Goal: Task Accomplishment & Management: Manage account settings

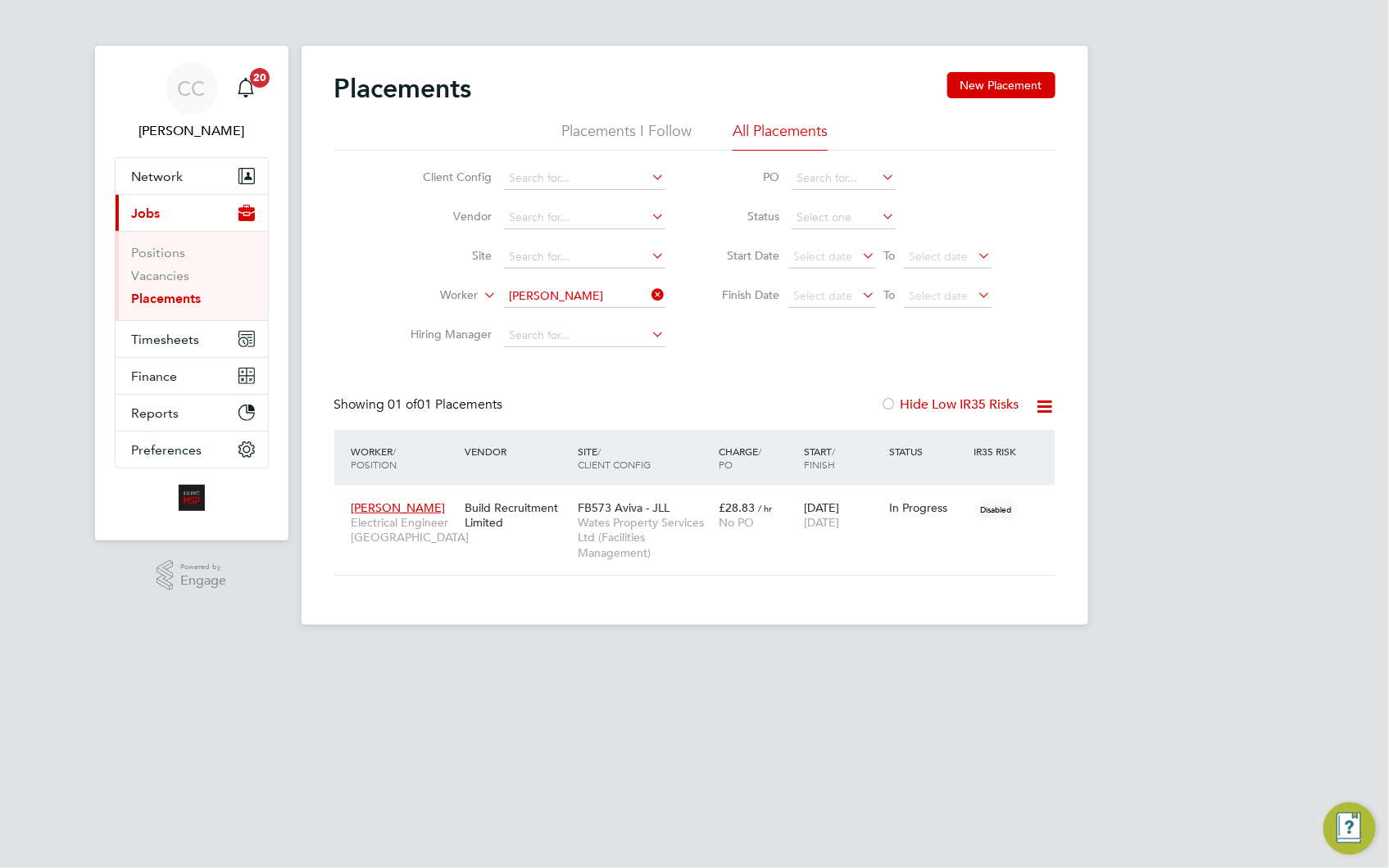
scroll to position [77, 143]
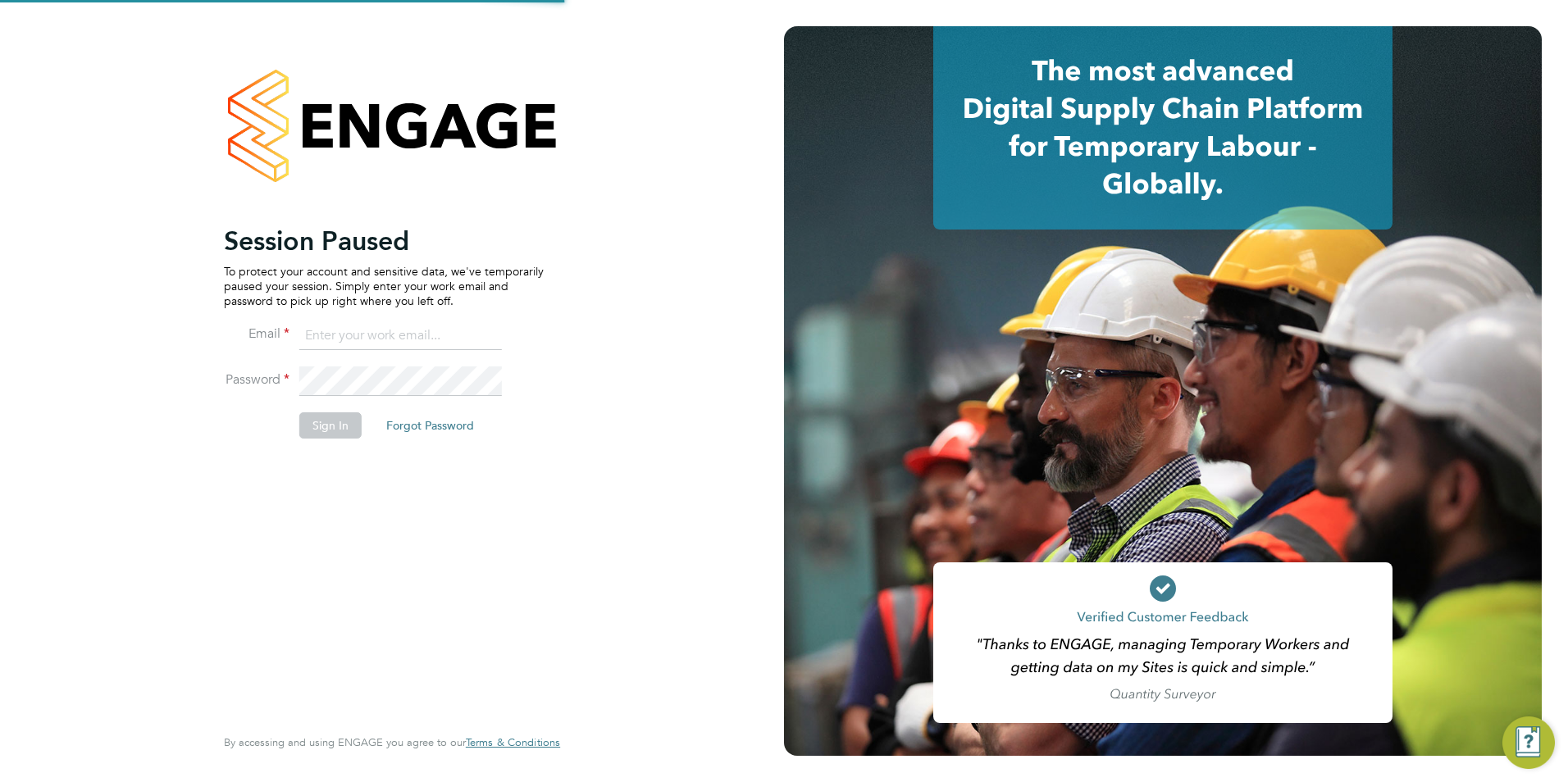
type input "wates@alliance-msp.co.uk"
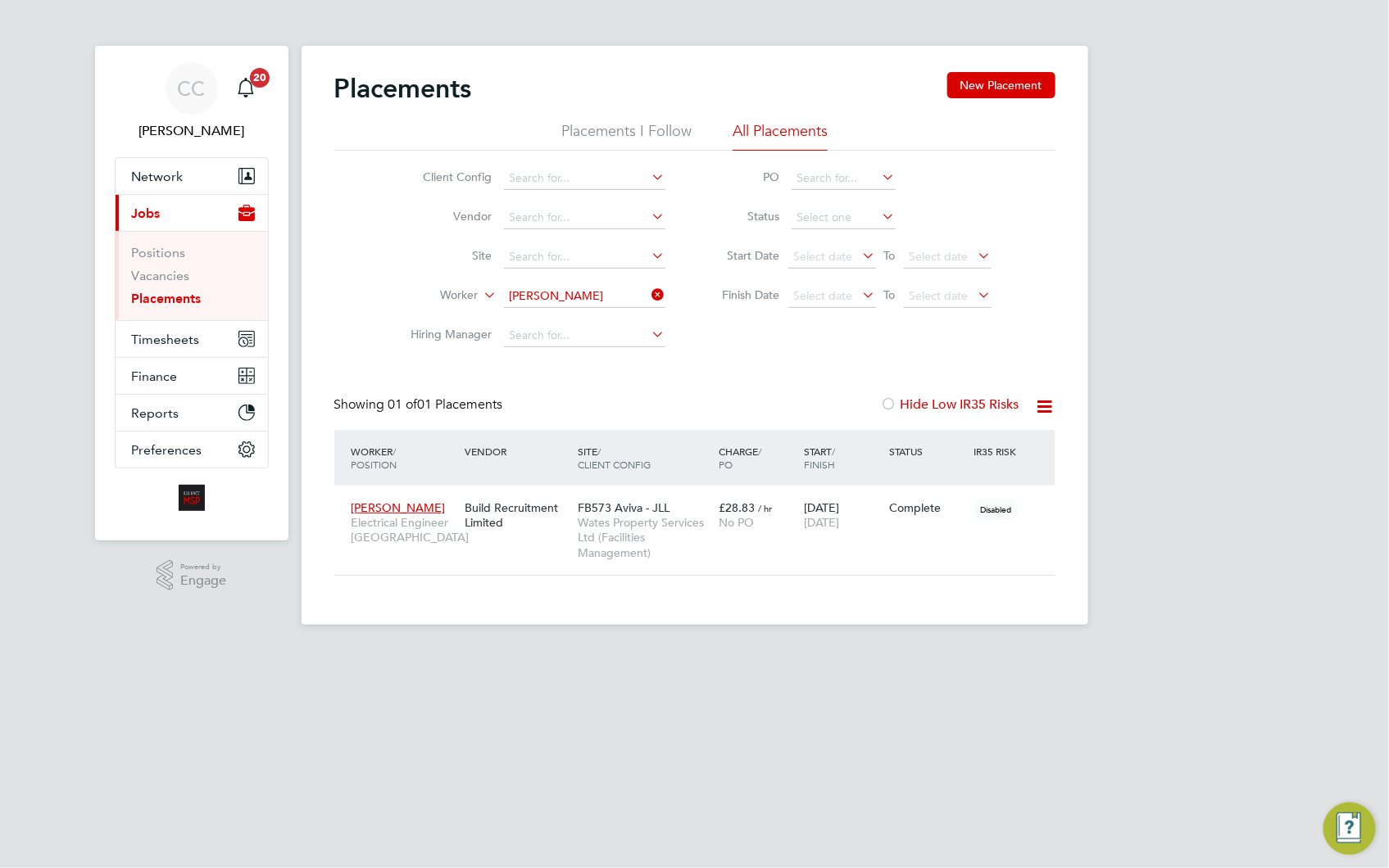
scroll to position [77, 143]
click at [168, 274] on link "Vacancies" at bounding box center [161, 276] width 59 height 16
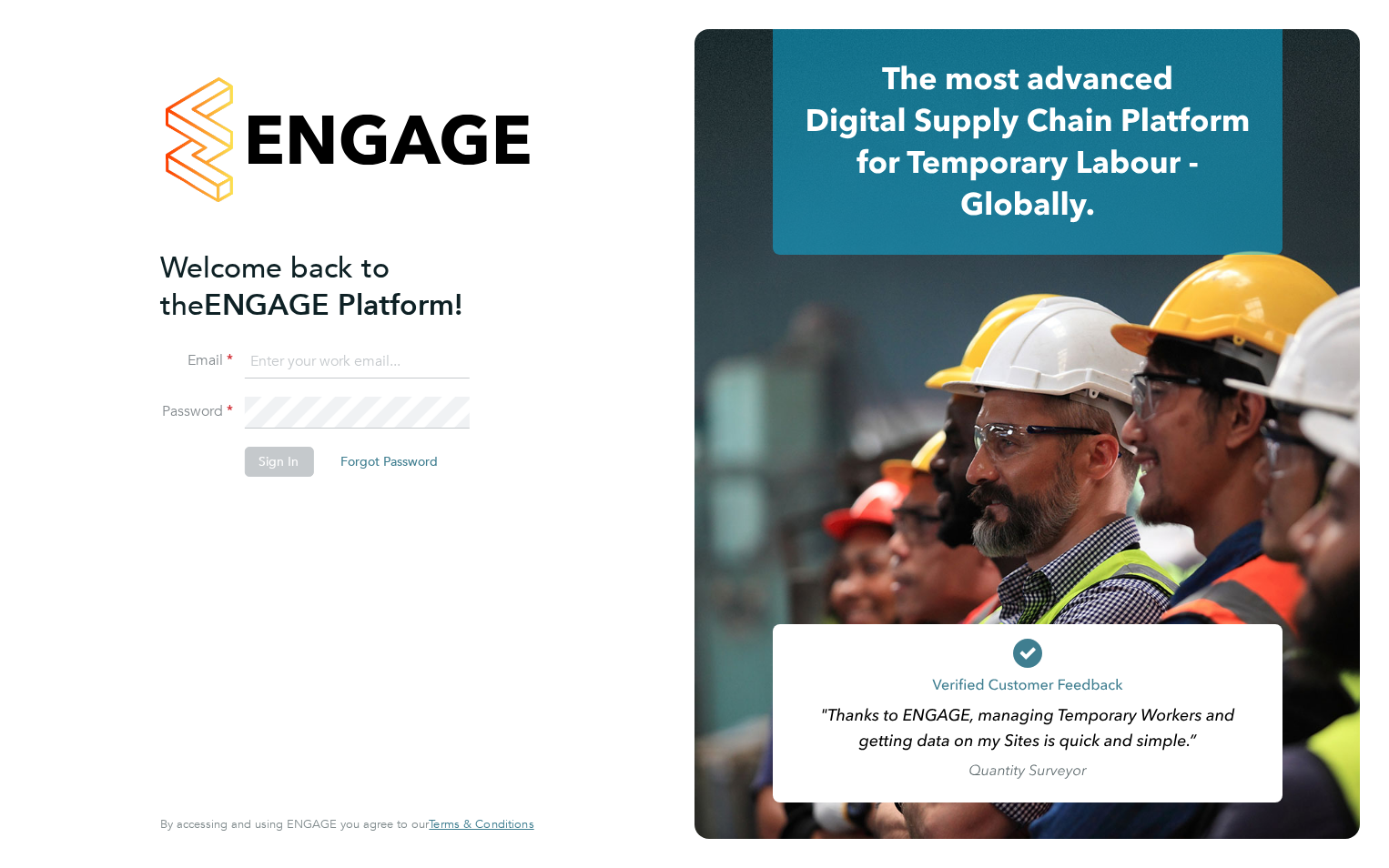
type input "wates@alliance-msp.co.uk"
click at [257, 459] on button "Sign In" at bounding box center [279, 460] width 70 height 29
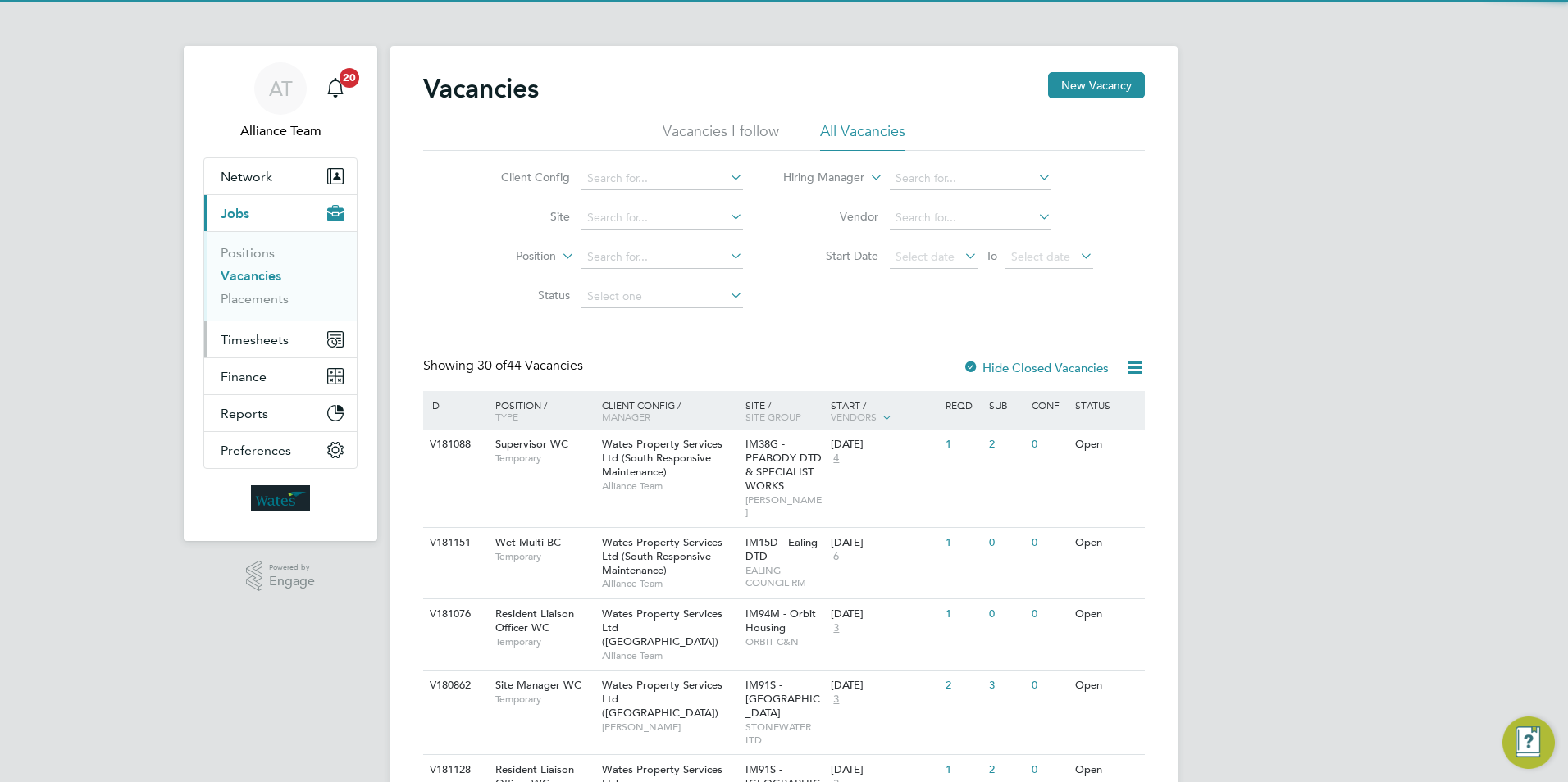
click at [258, 340] on span "Timesheets" at bounding box center [254, 340] width 68 height 16
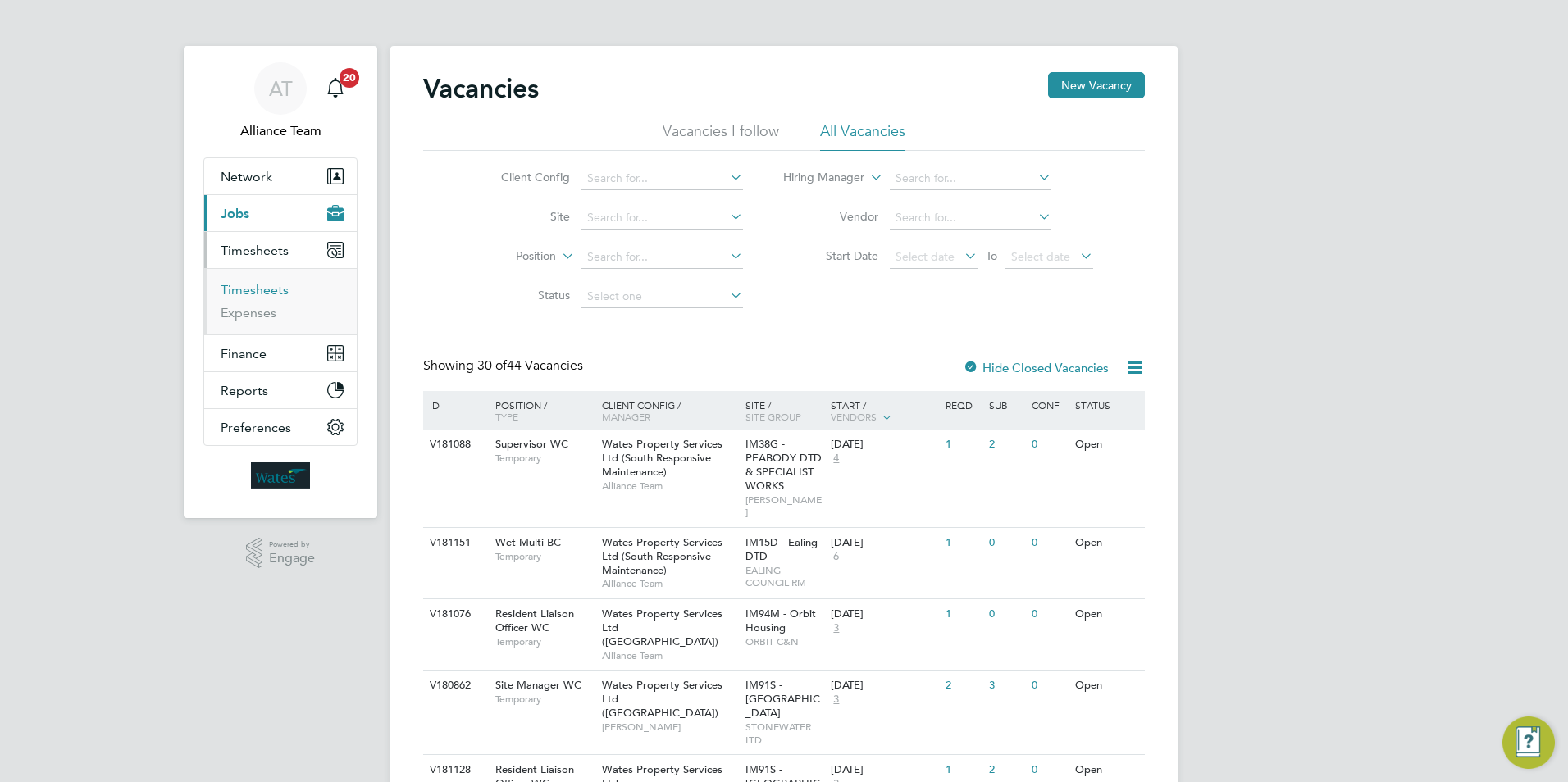
click at [253, 286] on link "Timesheets" at bounding box center [254, 289] width 68 height 16
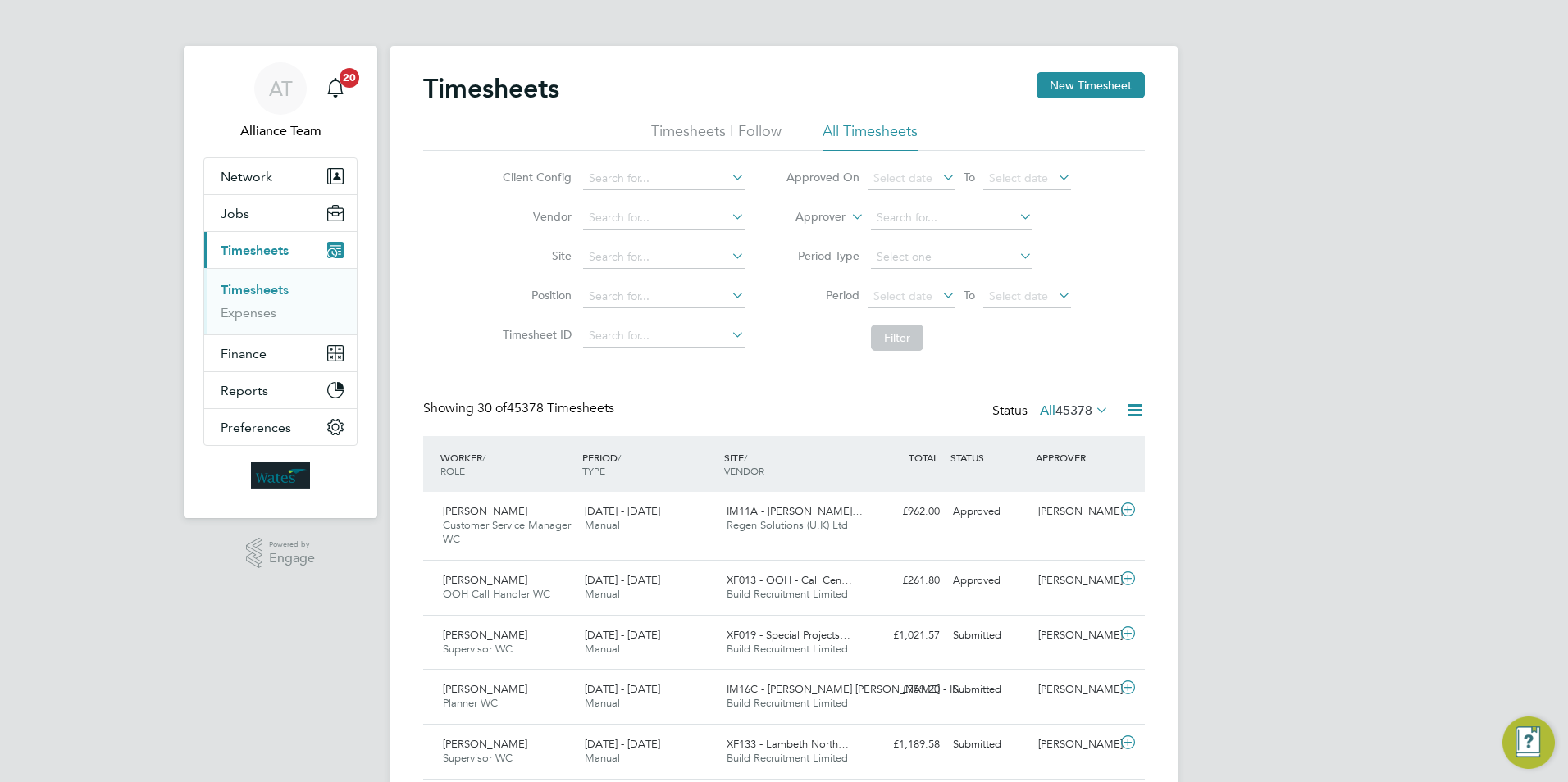
click at [840, 217] on label "Approver" at bounding box center [809, 217] width 74 height 17
click at [812, 233] on li "Worker" at bounding box center [804, 236] width 81 height 21
click at [898, 215] on input at bounding box center [951, 217] width 161 height 23
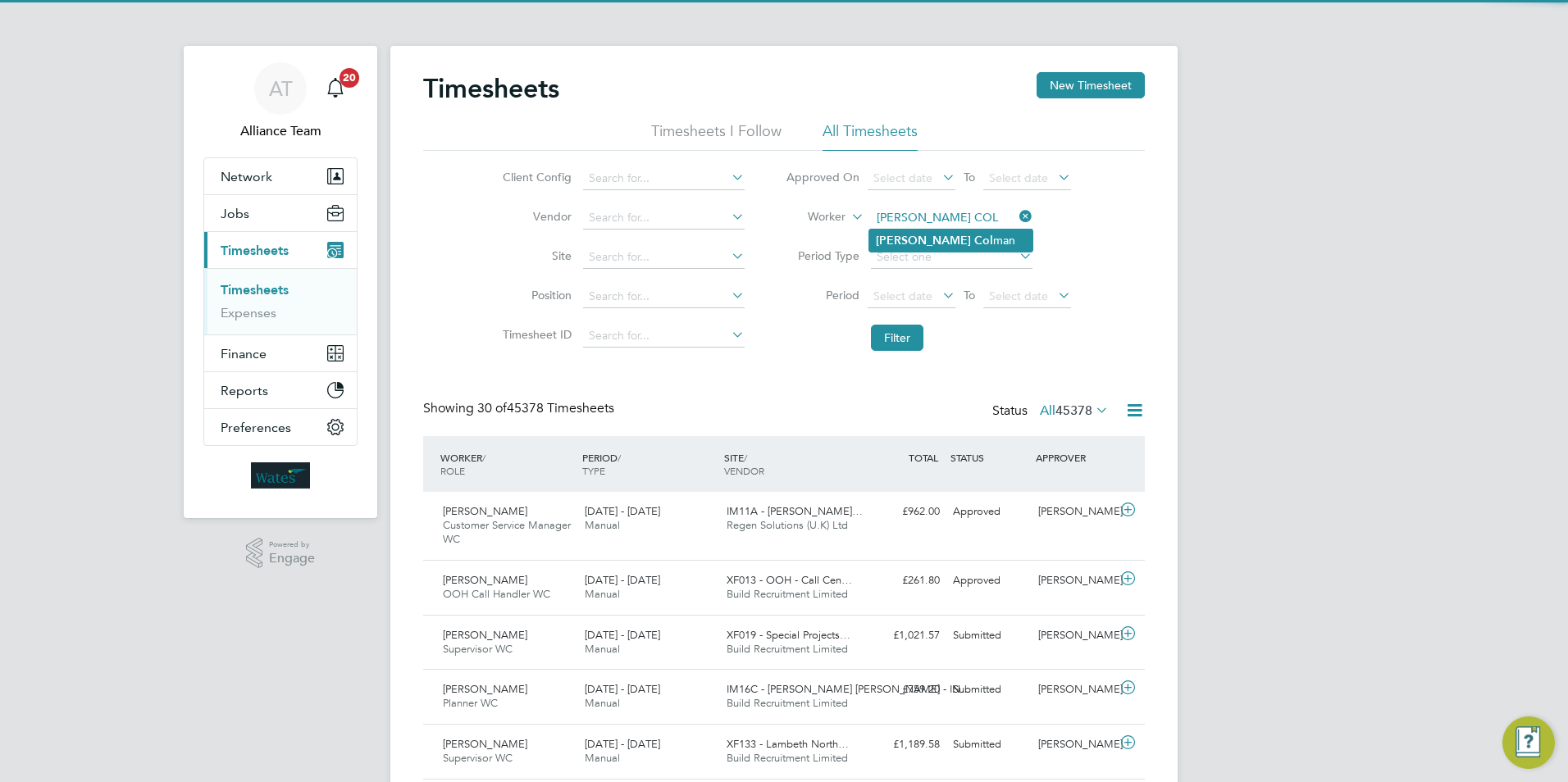
click at [901, 235] on b "[PERSON_NAME]" at bounding box center [923, 240] width 95 height 14
type input "[PERSON_NAME]"
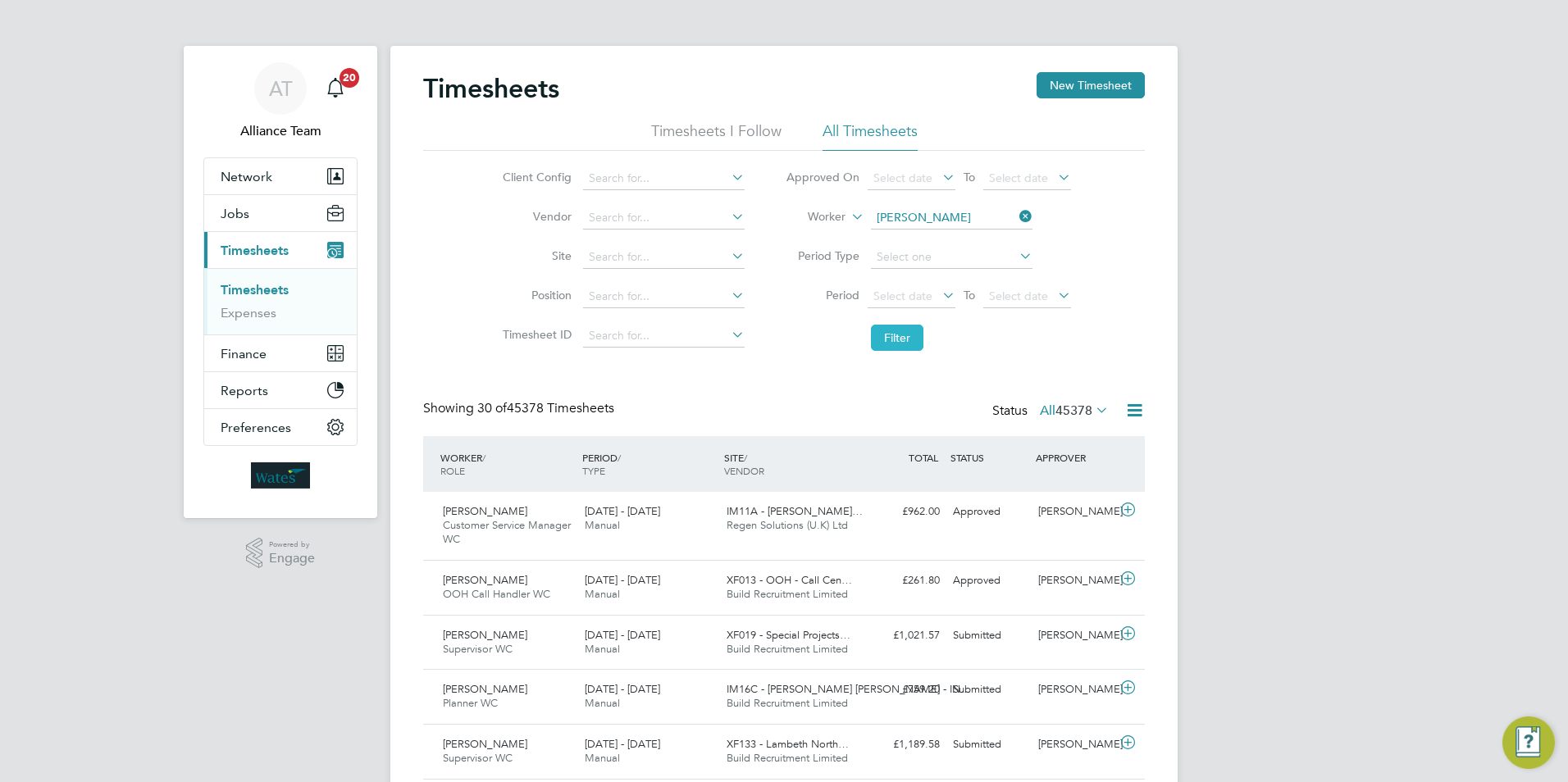
click at [885, 345] on button "Filter" at bounding box center [896, 337] width 53 height 26
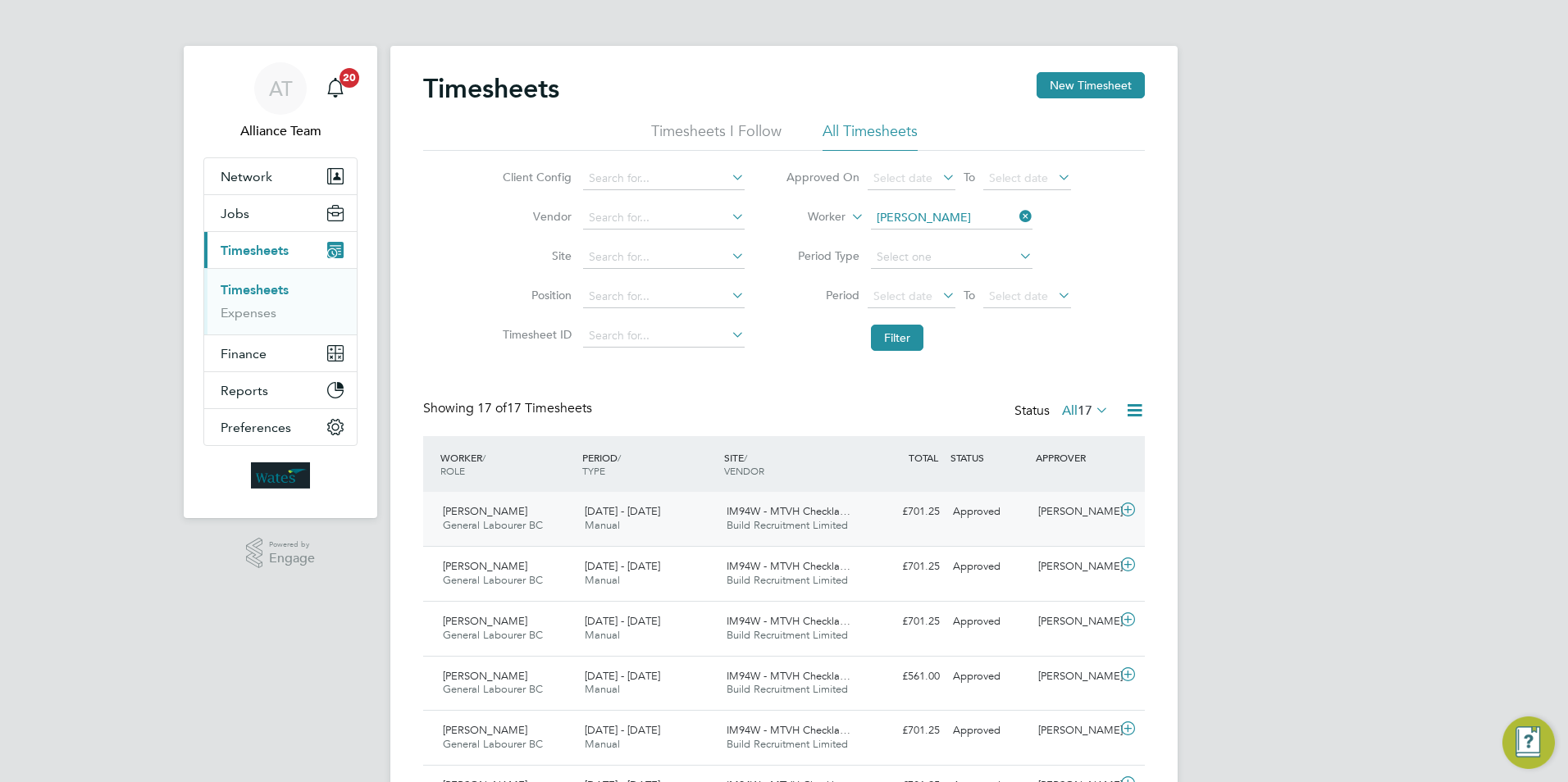
click at [1125, 507] on icon at bounding box center [1127, 510] width 21 height 13
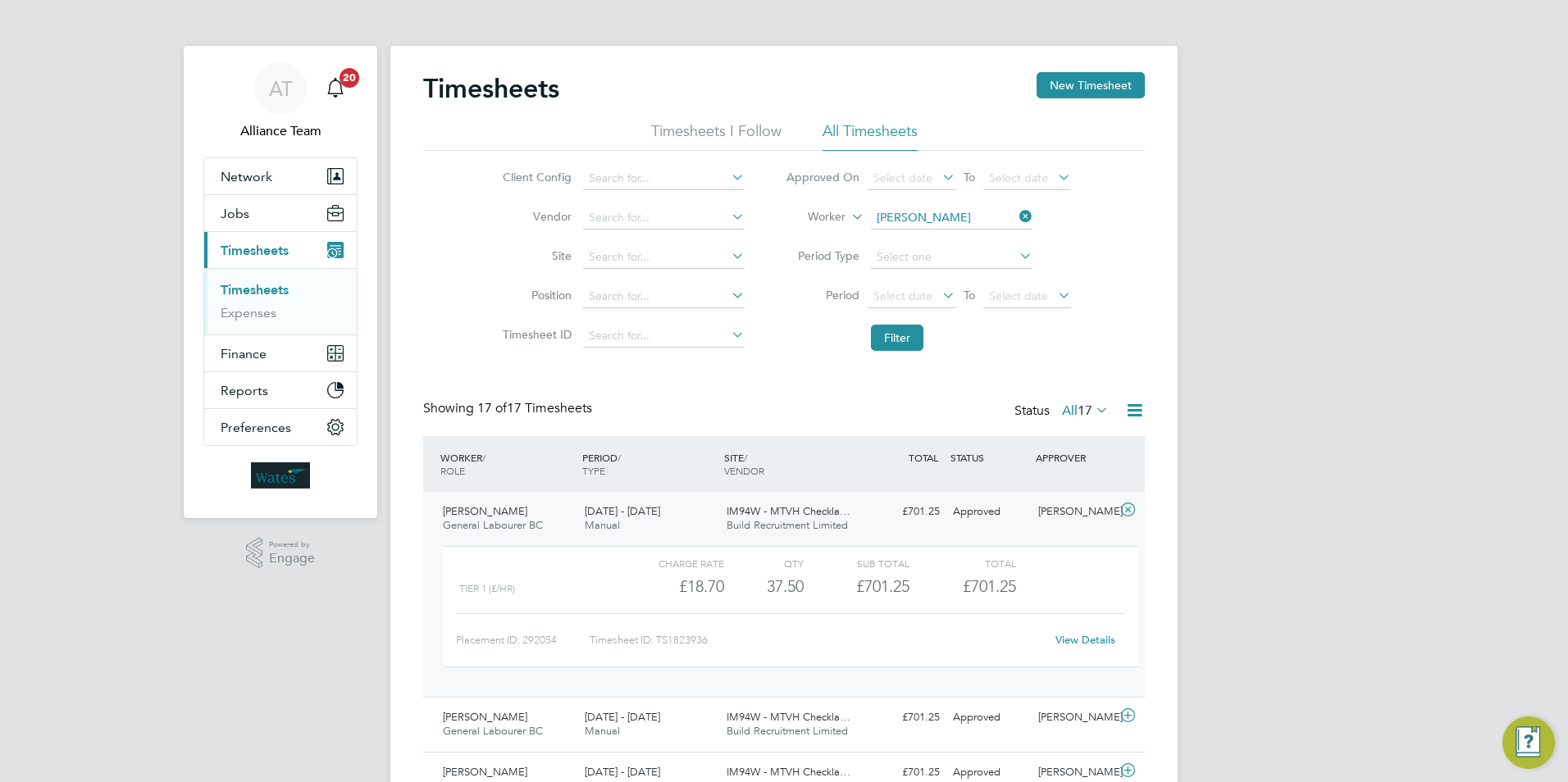
click at [1097, 635] on link "View Details" at bounding box center [1085, 640] width 60 height 14
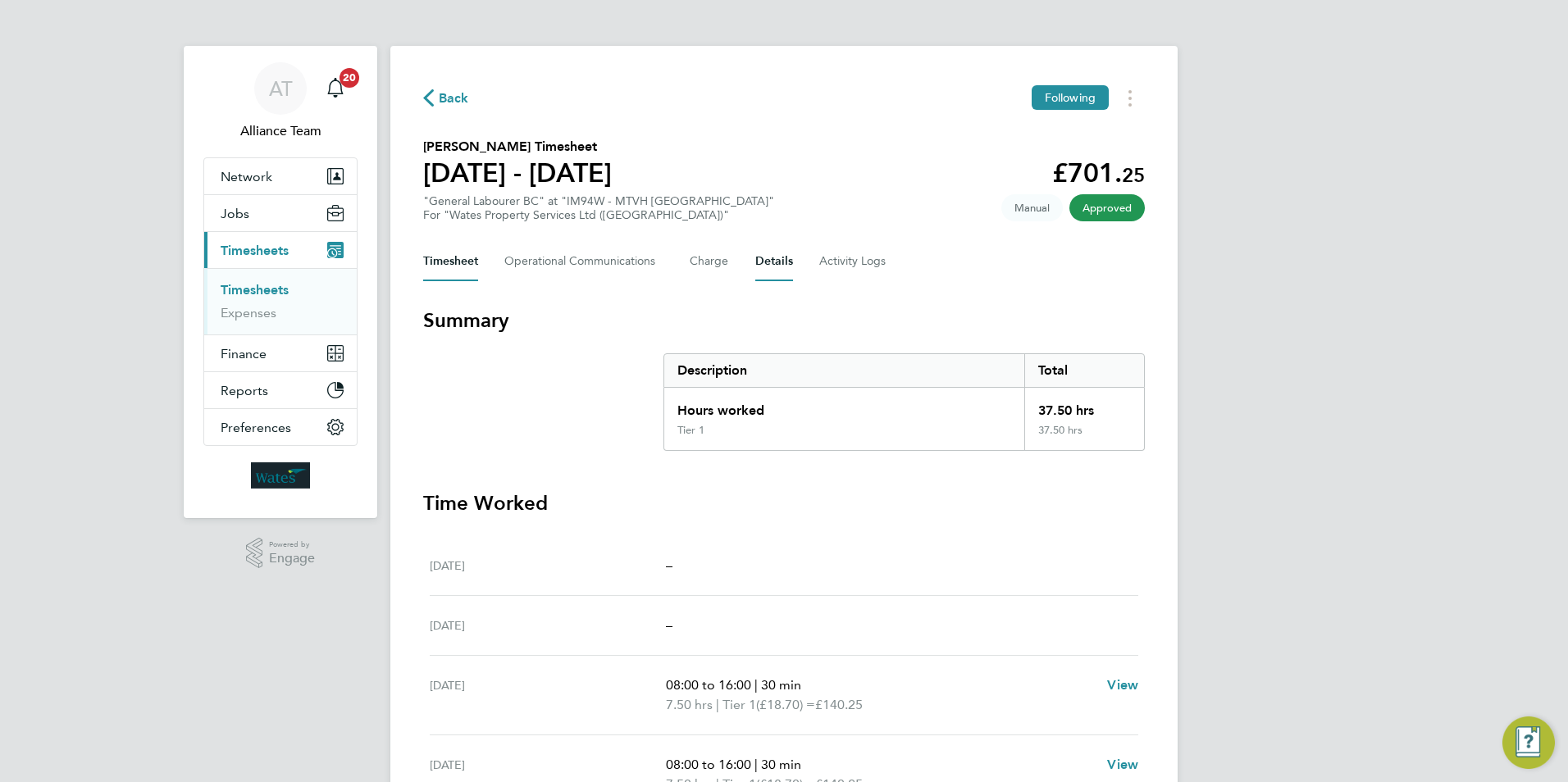
click at [757, 251] on button "Details" at bounding box center [774, 261] width 38 height 39
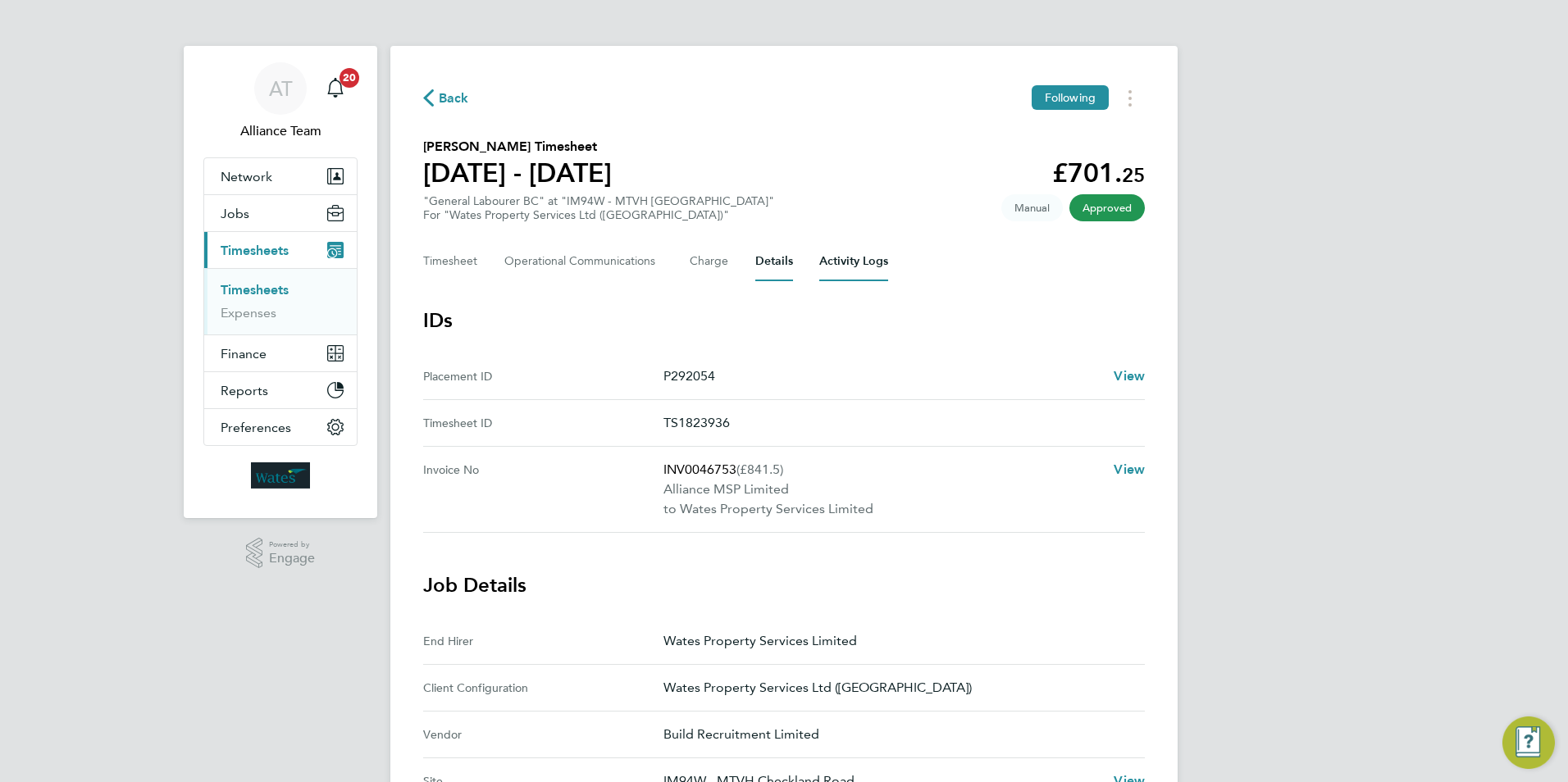
click at [860, 258] on Logs-tab "Activity Logs" at bounding box center [854, 261] width 69 height 39
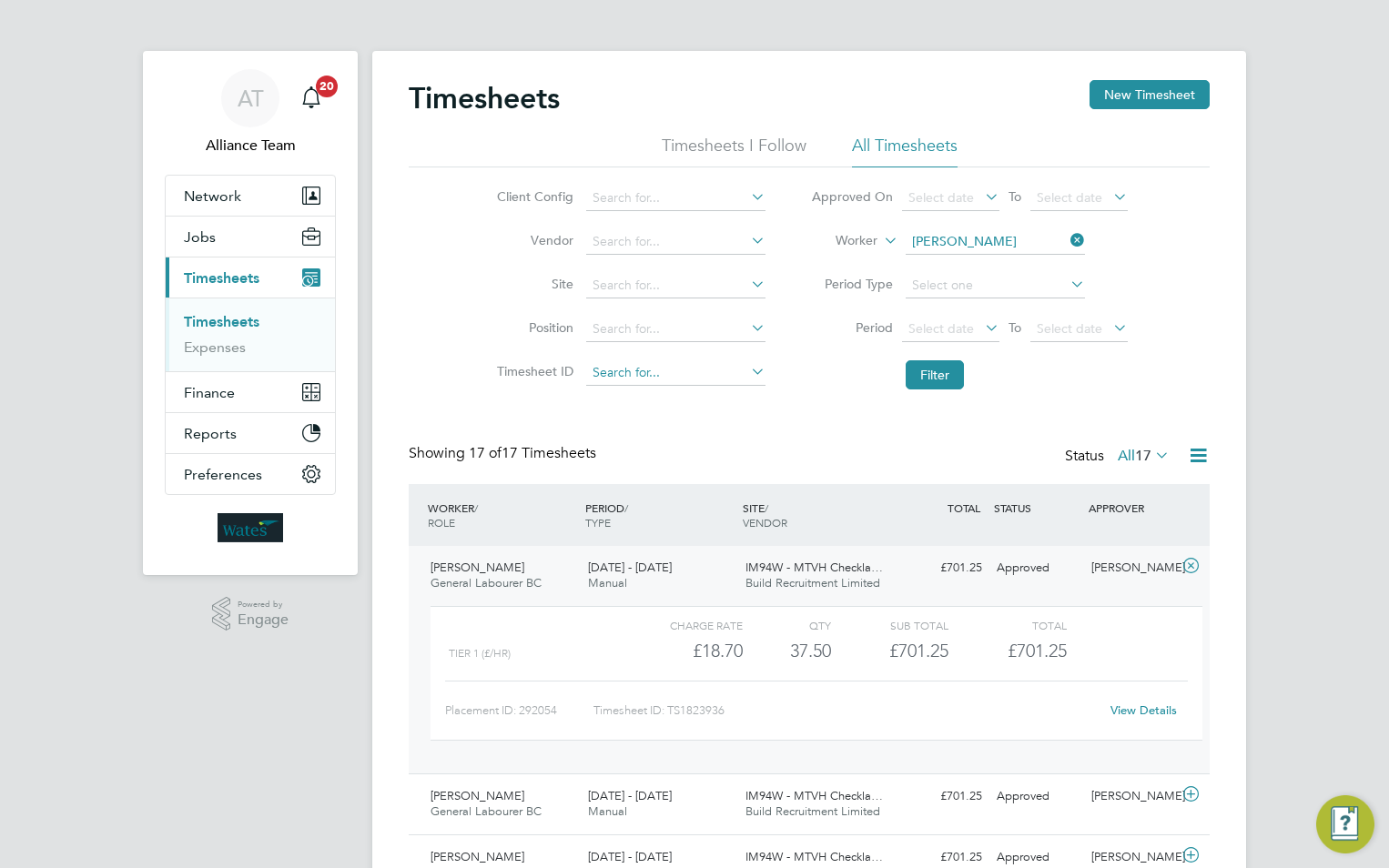
click at [680, 372] on input at bounding box center [675, 372] width 179 height 25
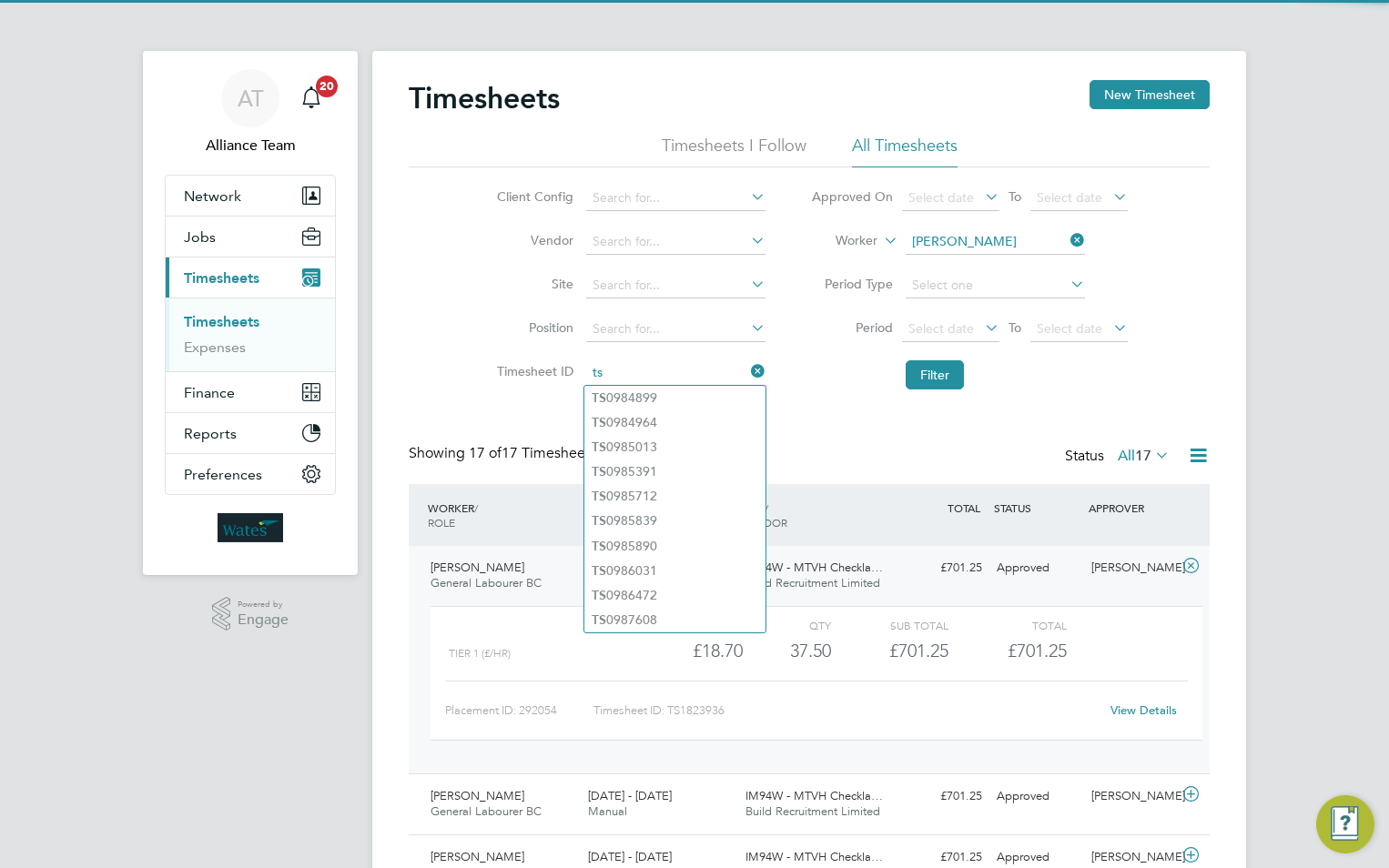
click at [646, 369] on input "ts" at bounding box center [675, 372] width 179 height 25
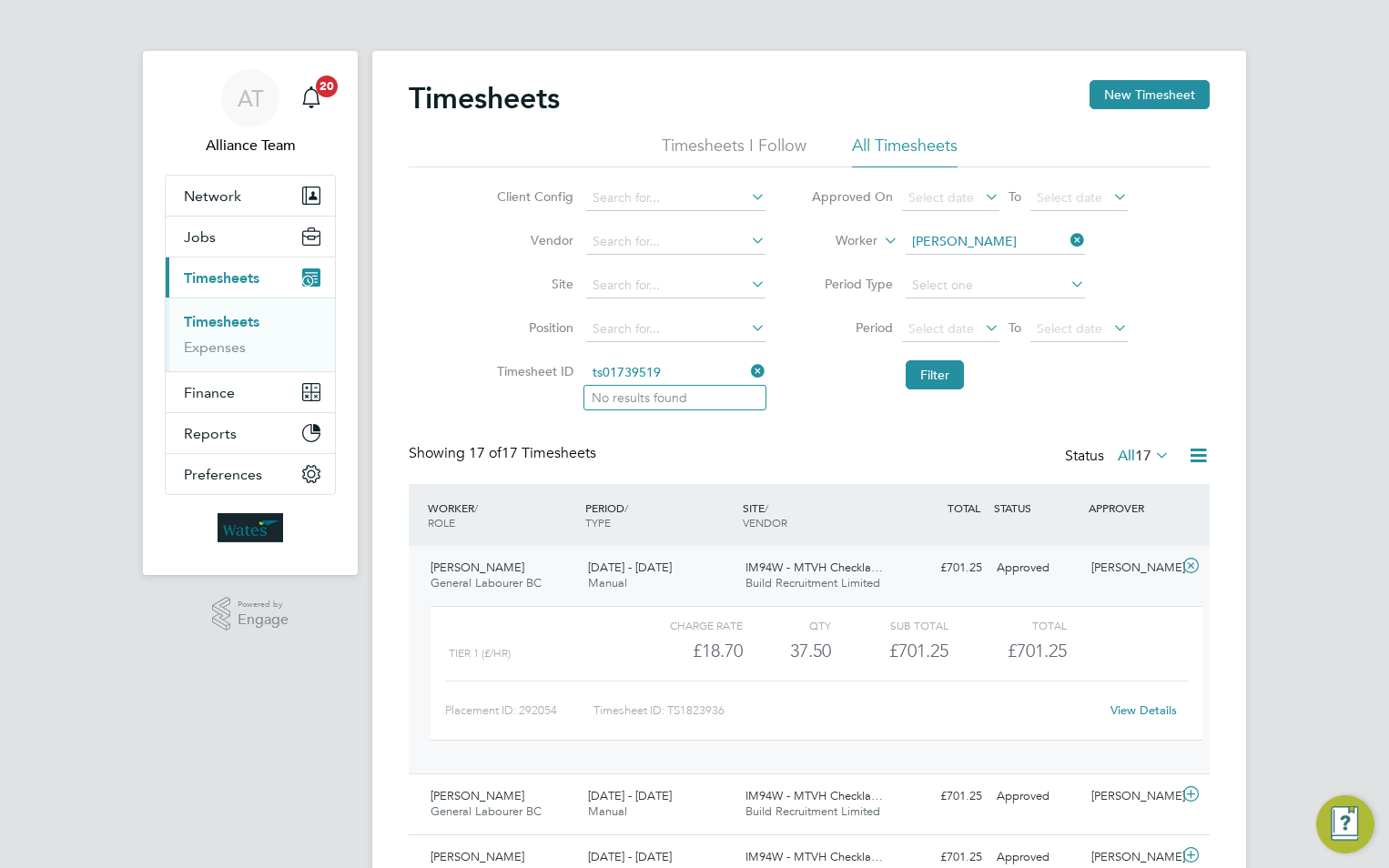
type input "ts01739519"
click at [944, 232] on input at bounding box center [995, 241] width 179 height 25
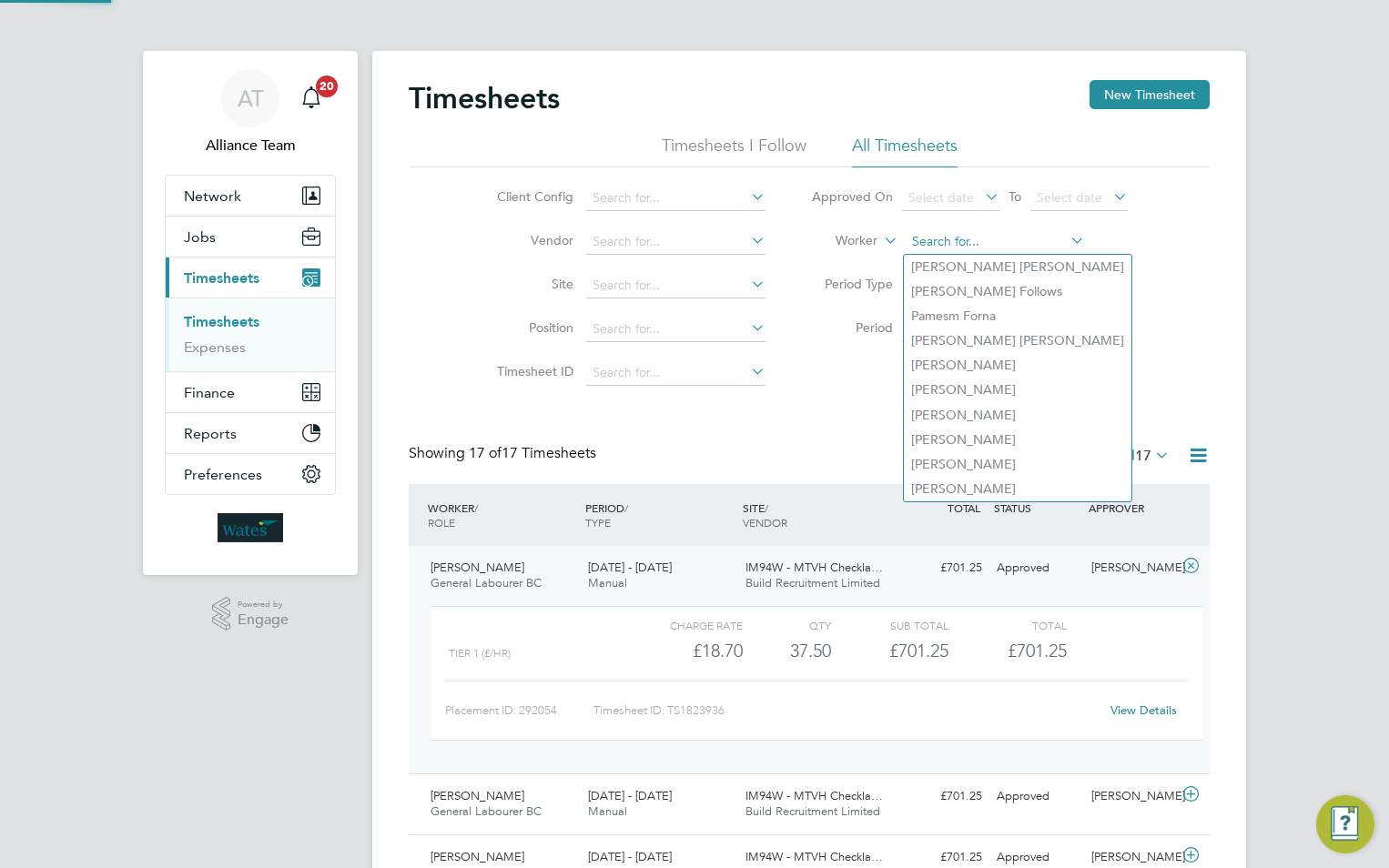
type input "n"
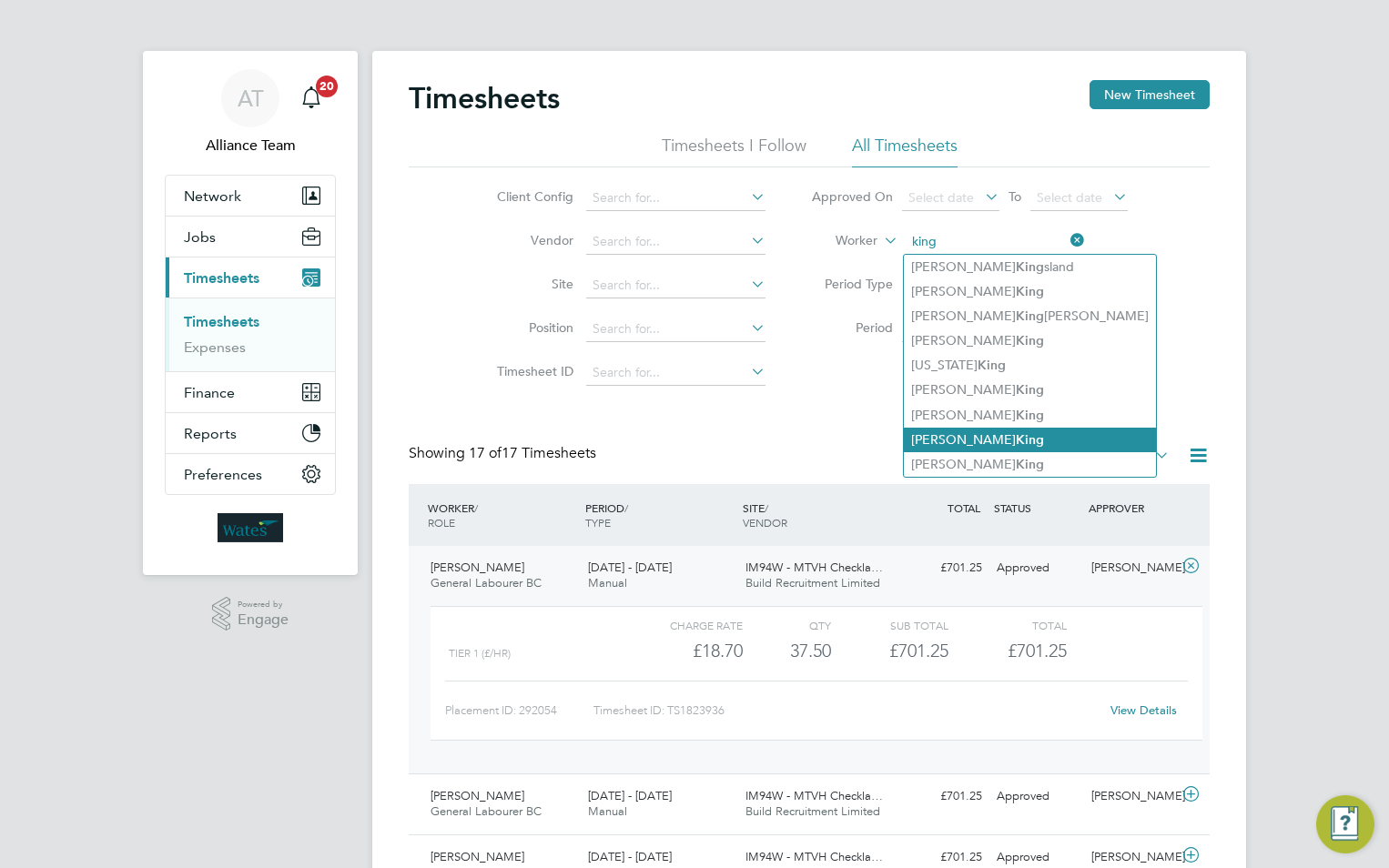
click at [1016, 433] on b "King" at bounding box center [1030, 440] width 28 height 16
type input "Nicholas King"
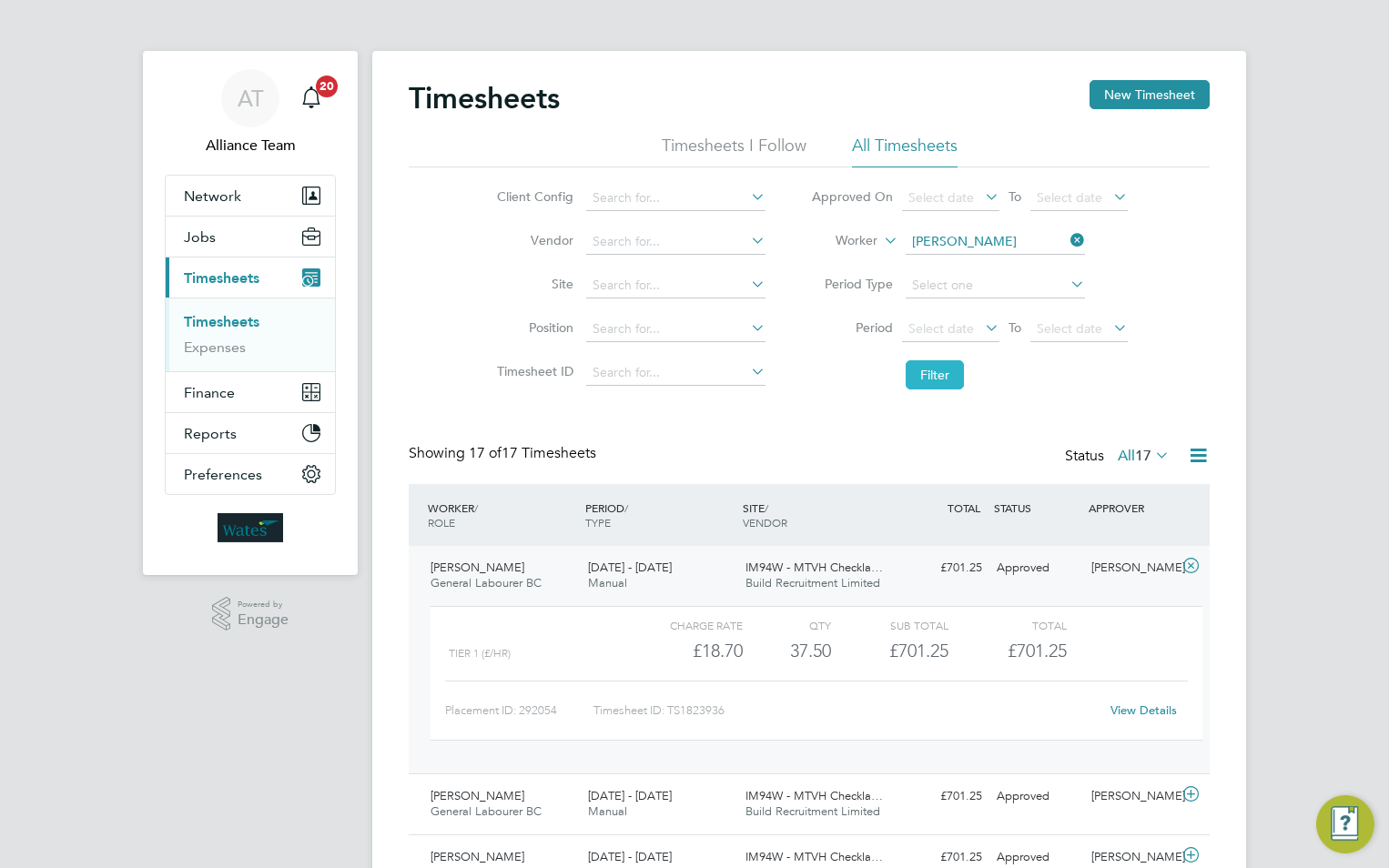
click at [933, 380] on button "Filter" at bounding box center [935, 374] width 58 height 29
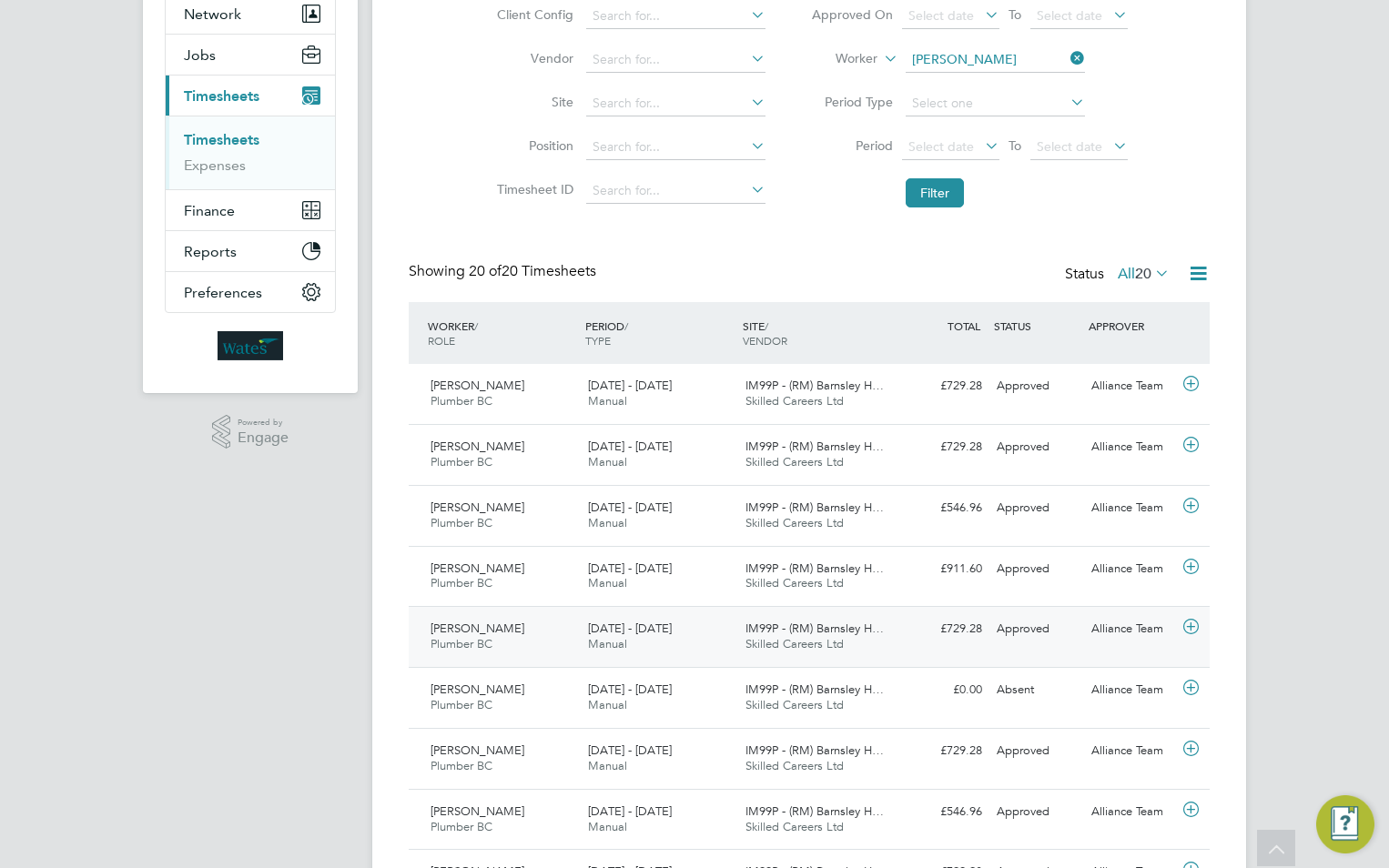
click at [1190, 627] on icon at bounding box center [1191, 628] width 23 height 15
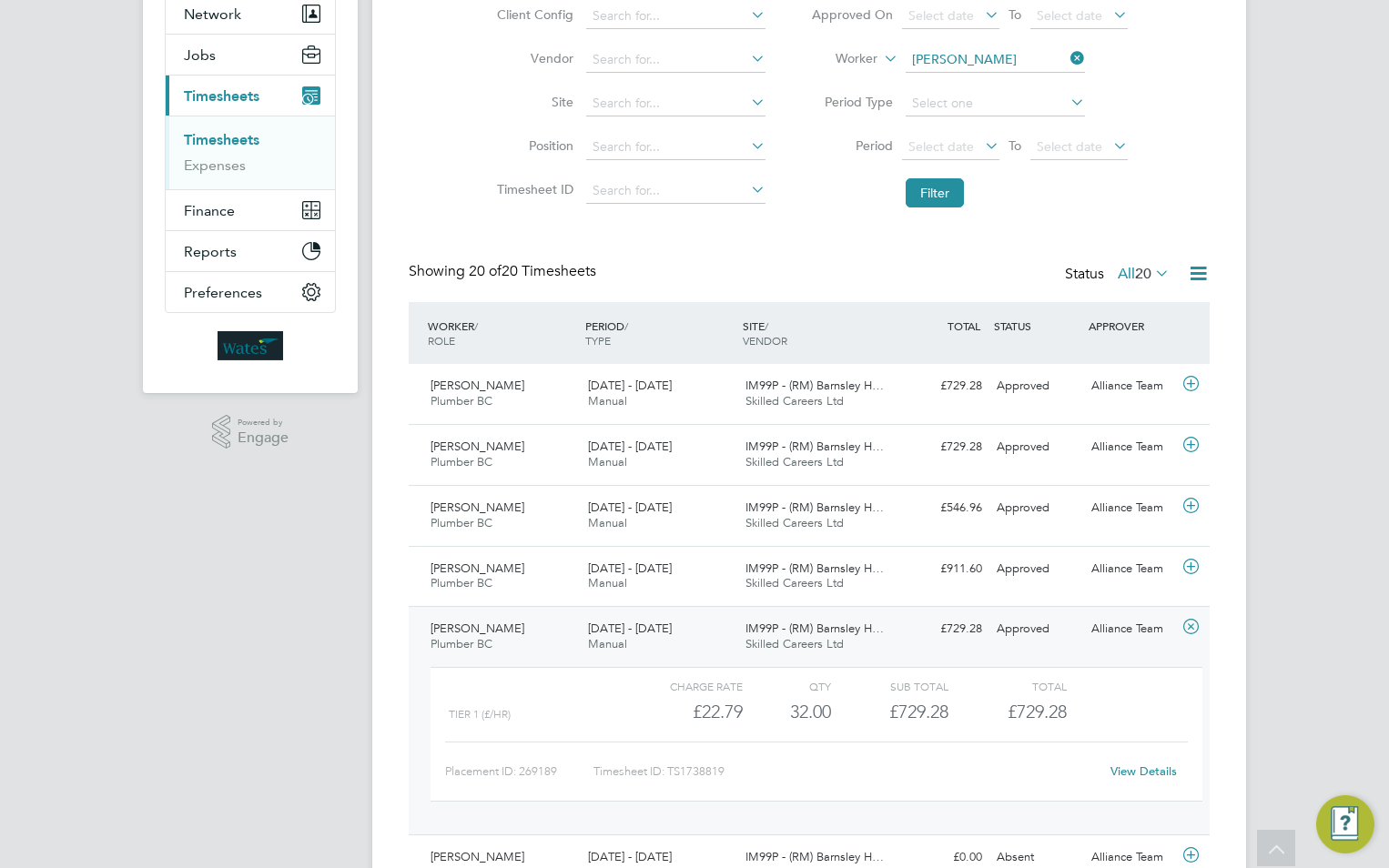
click at [1157, 765] on link "View Details" at bounding box center [1144, 771] width 67 height 16
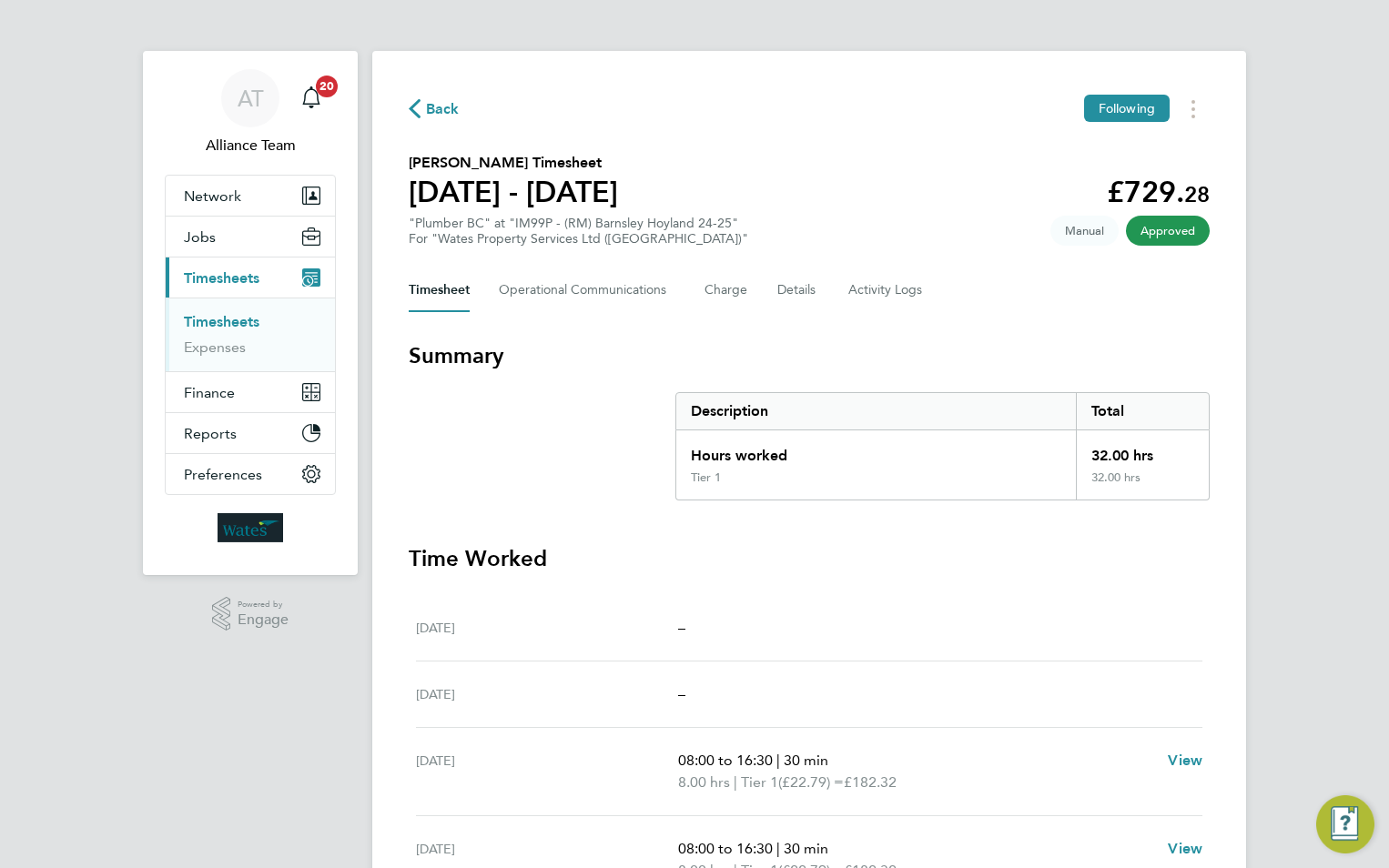
drag, startPoint x: 450, startPoint y: 135, endPoint x: 457, endPoint y: 119, distance: 17.5
click at [450, 134] on div "Back Following [PERSON_NAME] Timesheet [DATE] - [DATE] £729. 28 "Plumber BC" at…" at bounding box center [809, 665] width 874 height 1228
click at [448, 105] on span "Back" at bounding box center [443, 110] width 33 height 22
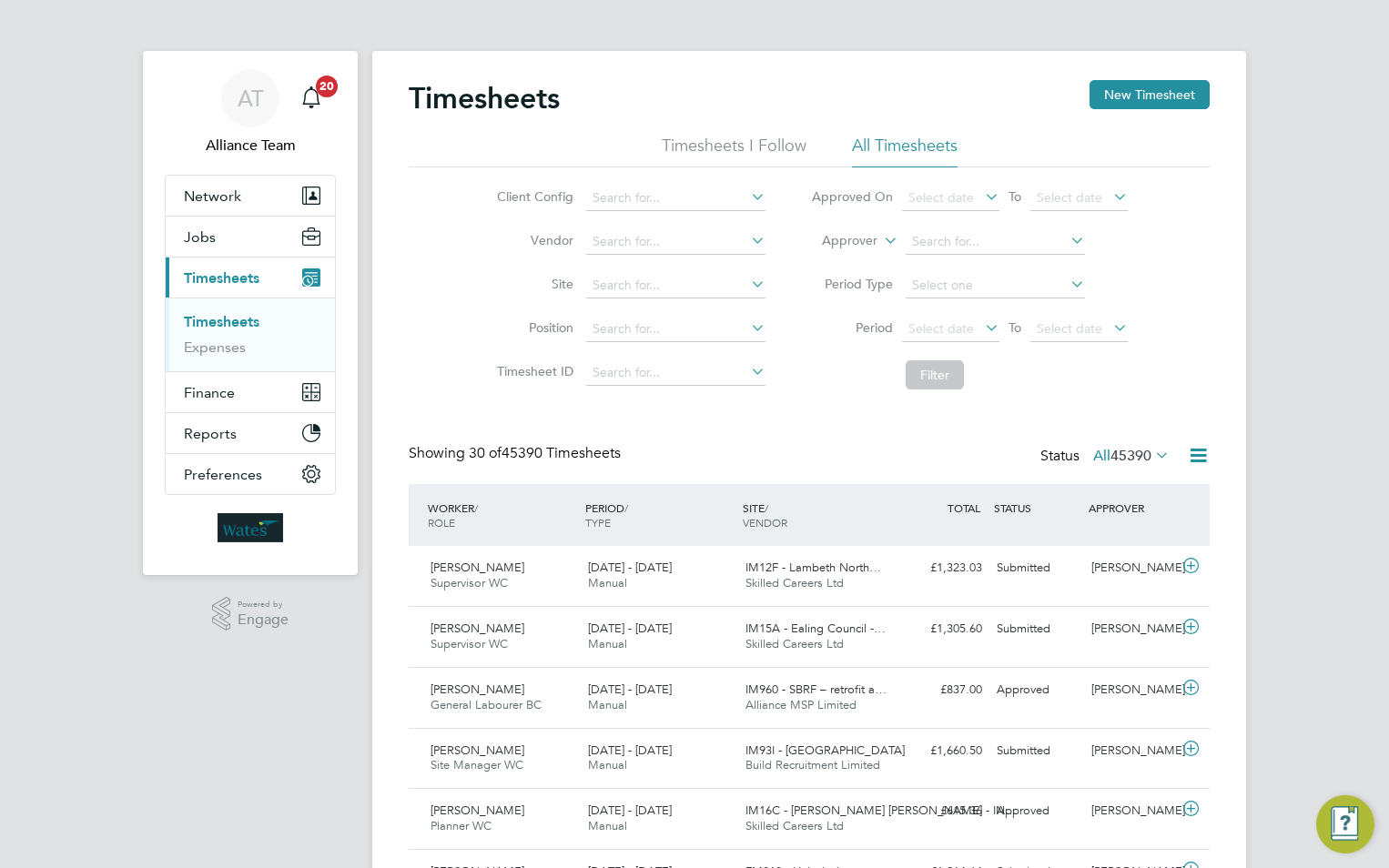
click at [878, 242] on li "Approver" at bounding box center [969, 241] width 362 height 44
click at [841, 240] on label "Approver" at bounding box center [837, 241] width 82 height 19
click at [842, 257] on li "Worker" at bounding box center [832, 262] width 90 height 23
click at [924, 244] on input at bounding box center [995, 241] width 179 height 25
click at [943, 259] on b "Harrou" at bounding box center [932, 266] width 41 height 16
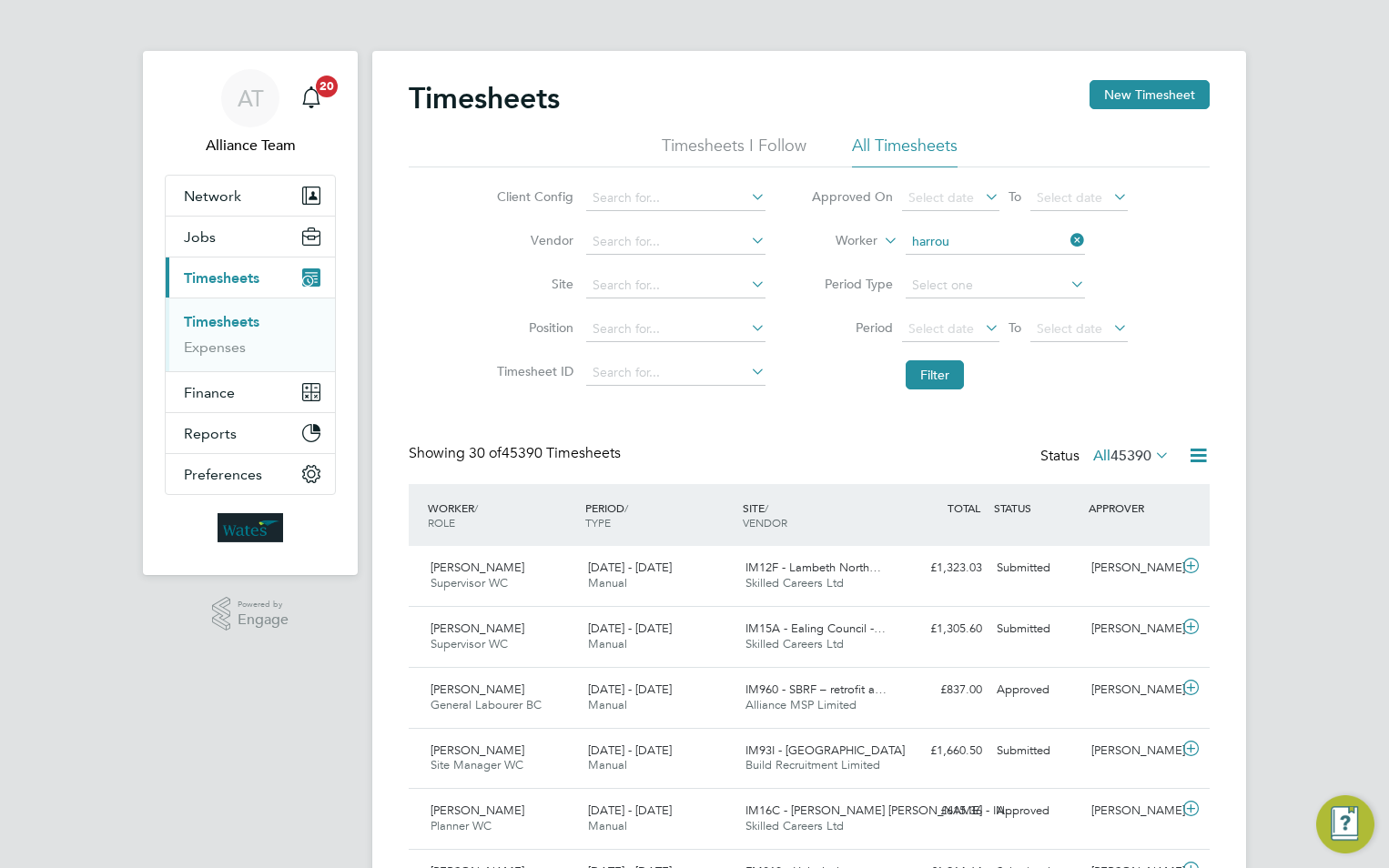
type input "Harroune Zouai"
click at [944, 369] on button "Filter" at bounding box center [935, 374] width 58 height 29
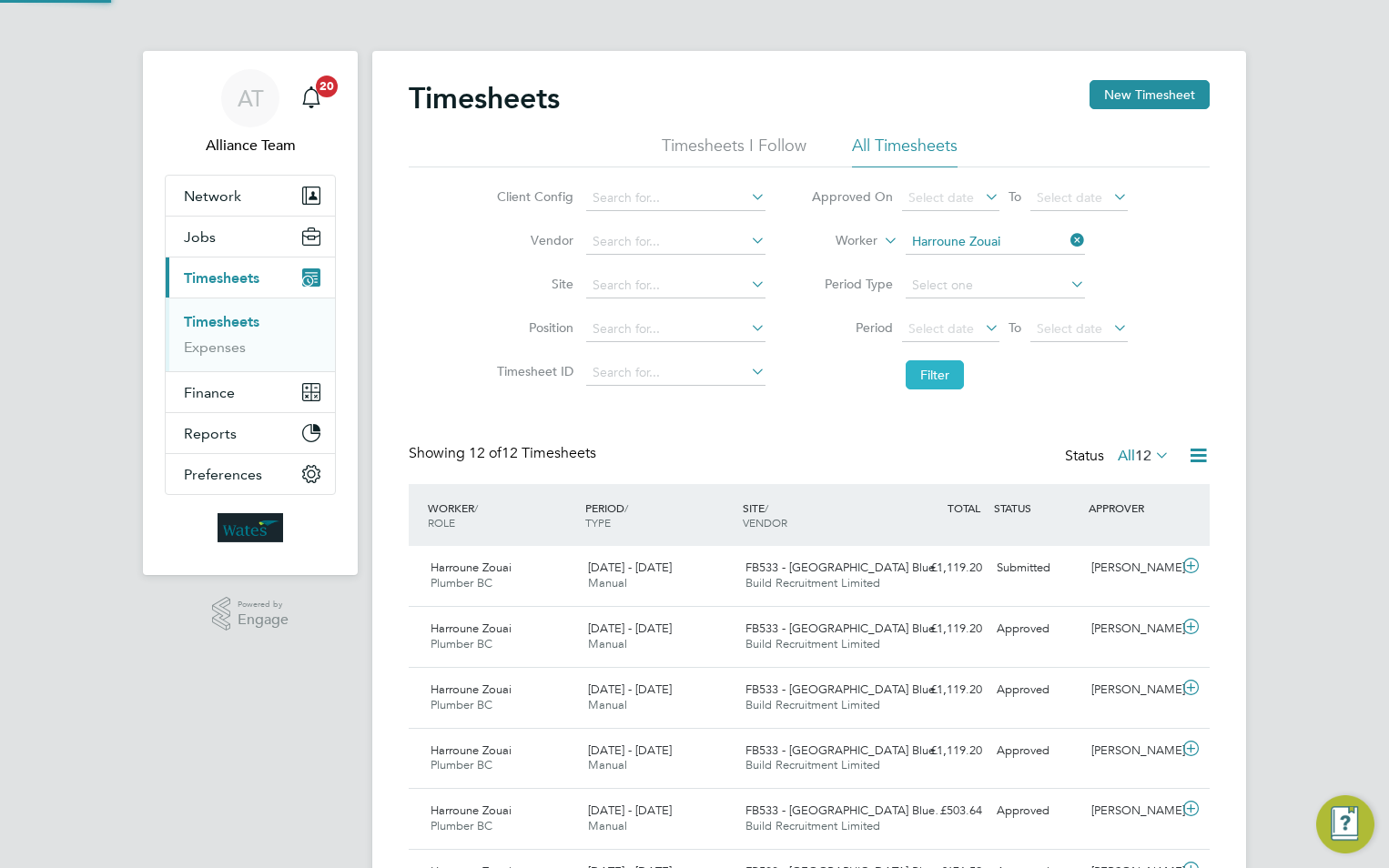
scroll to position [46, 159]
click at [1109, 582] on div "[PERSON_NAME]" at bounding box center [1132, 568] width 95 height 30
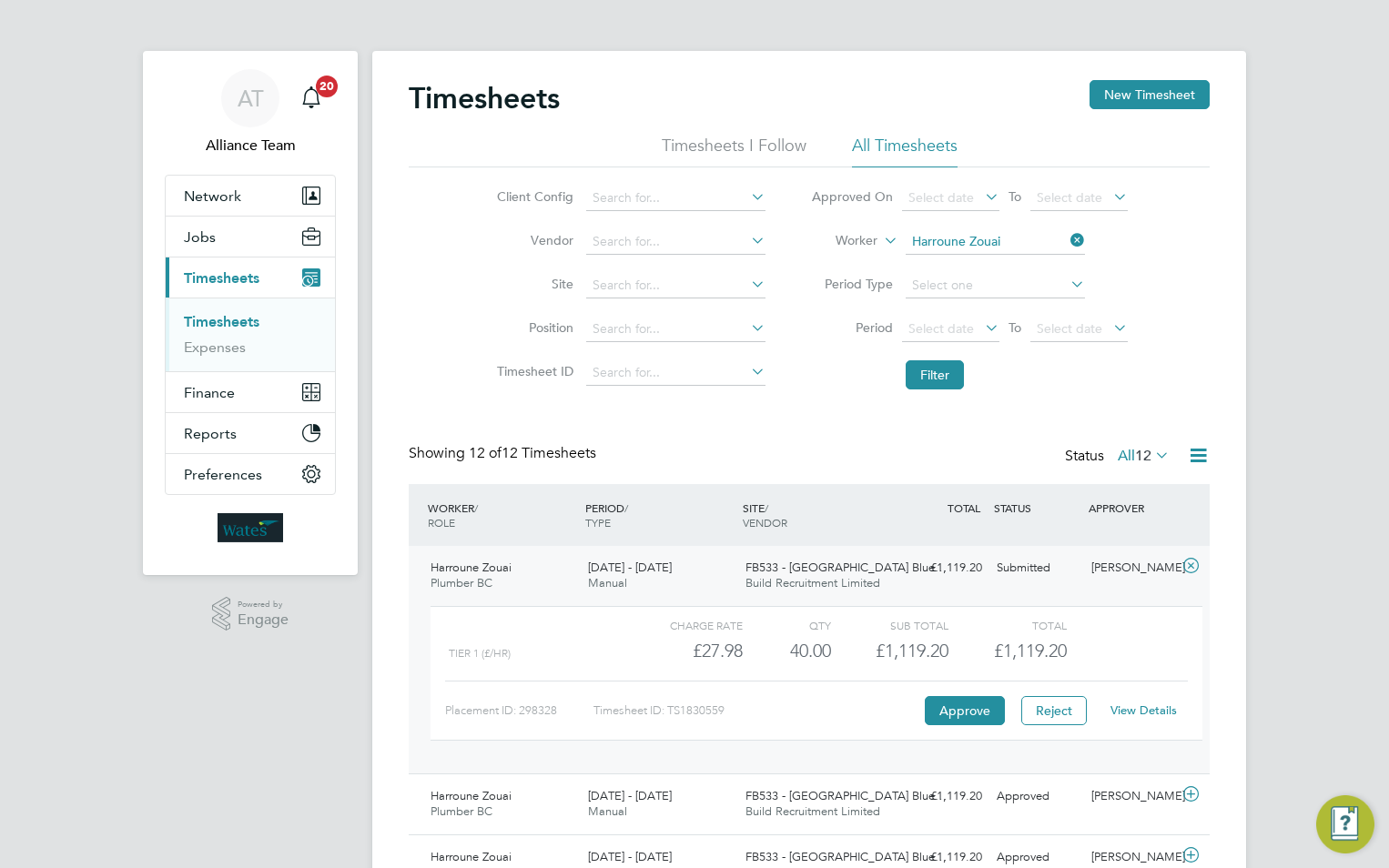
click at [1147, 709] on link "View Details" at bounding box center [1144, 710] width 67 height 16
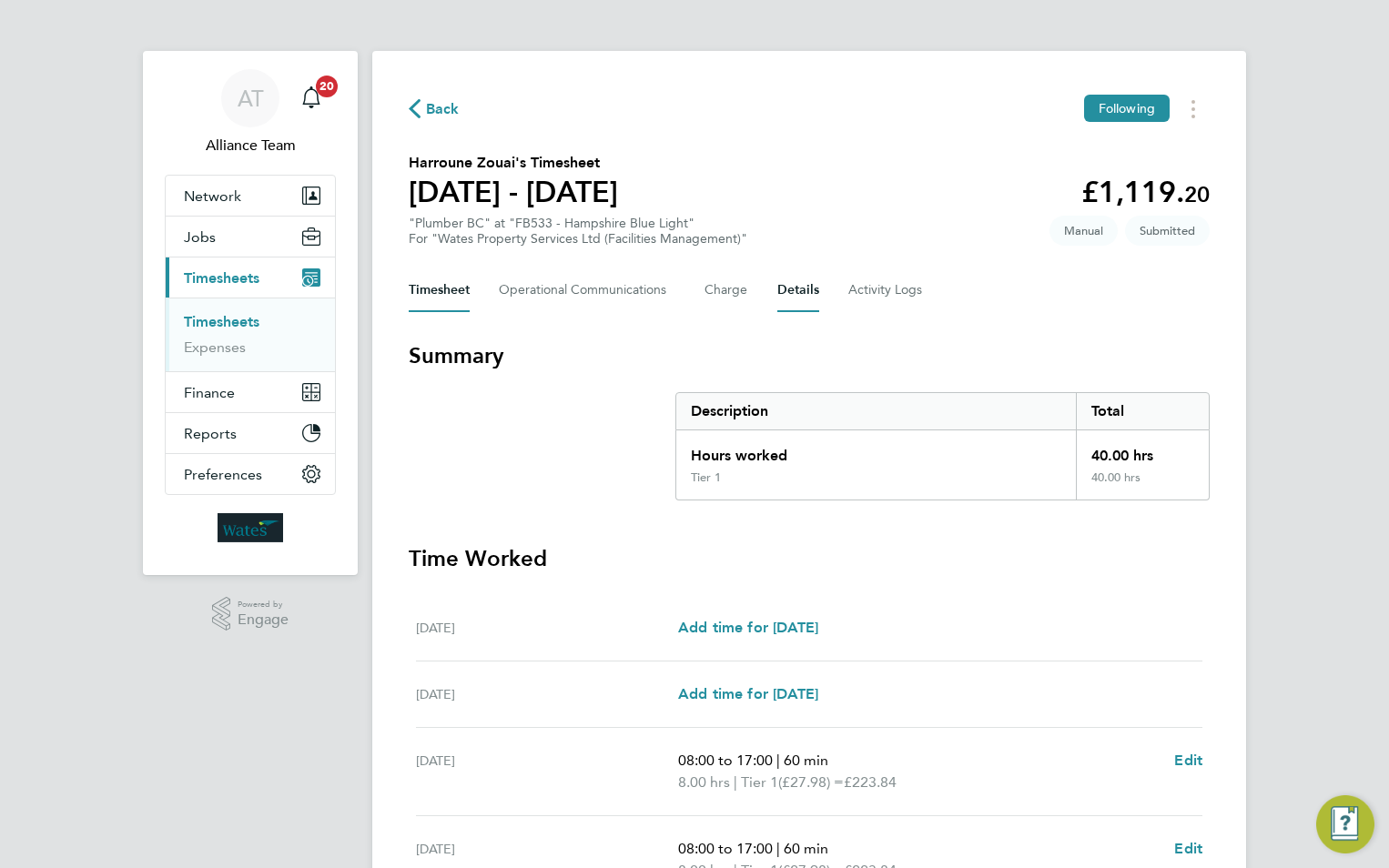
click at [801, 293] on button "Details" at bounding box center [798, 290] width 42 height 44
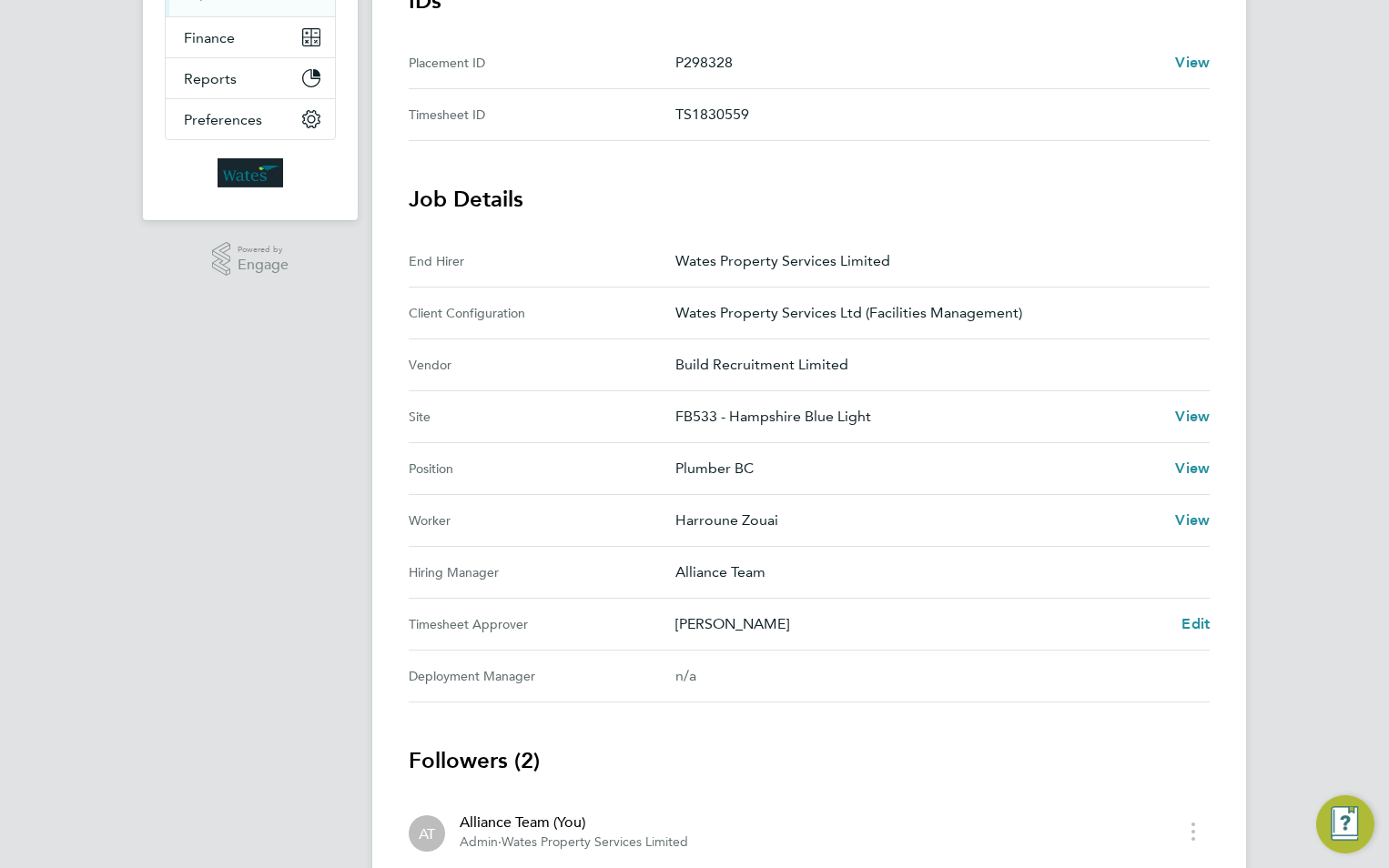
scroll to position [455, 0]
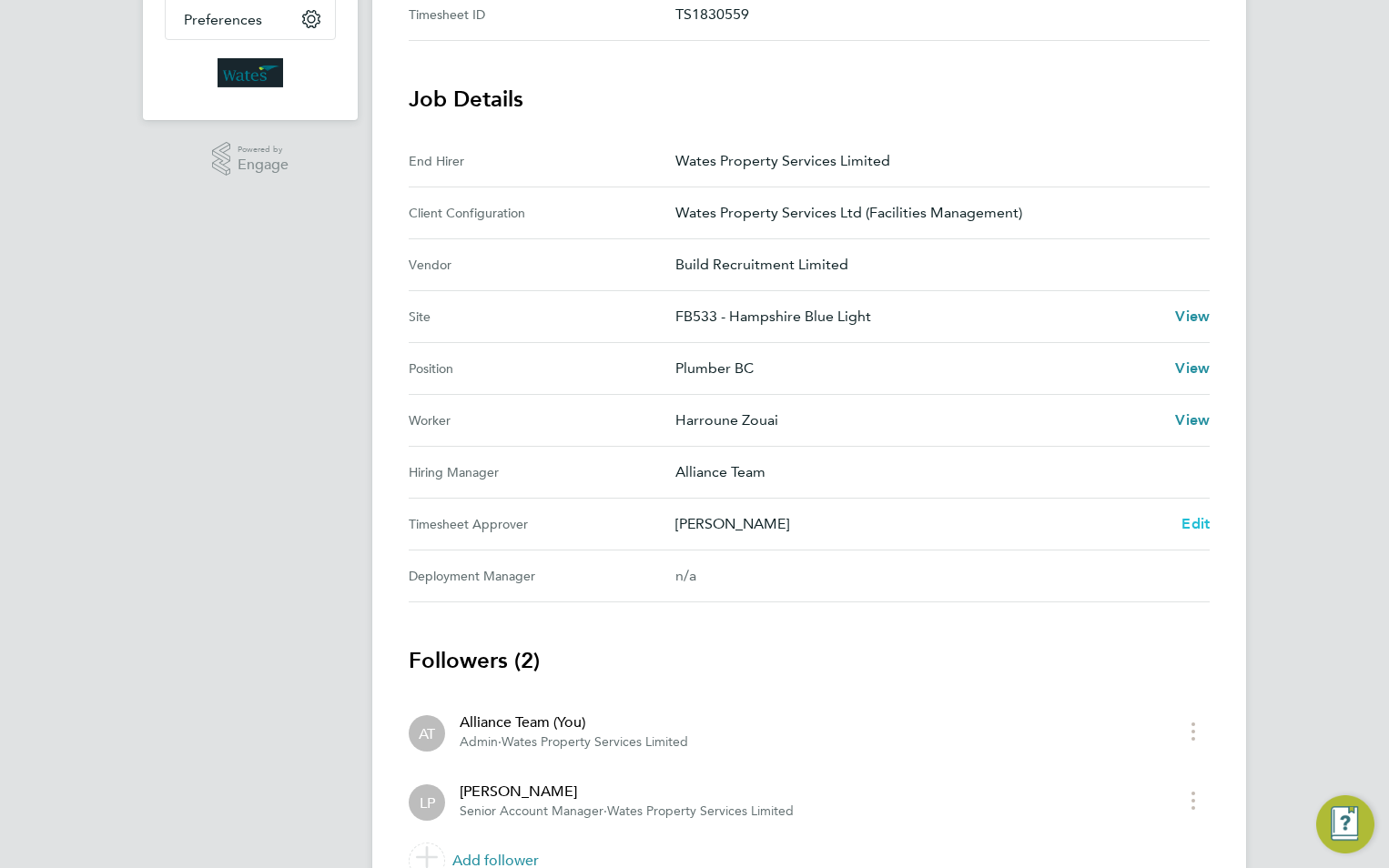
click at [1199, 522] on span "Edit" at bounding box center [1196, 524] width 28 height 18
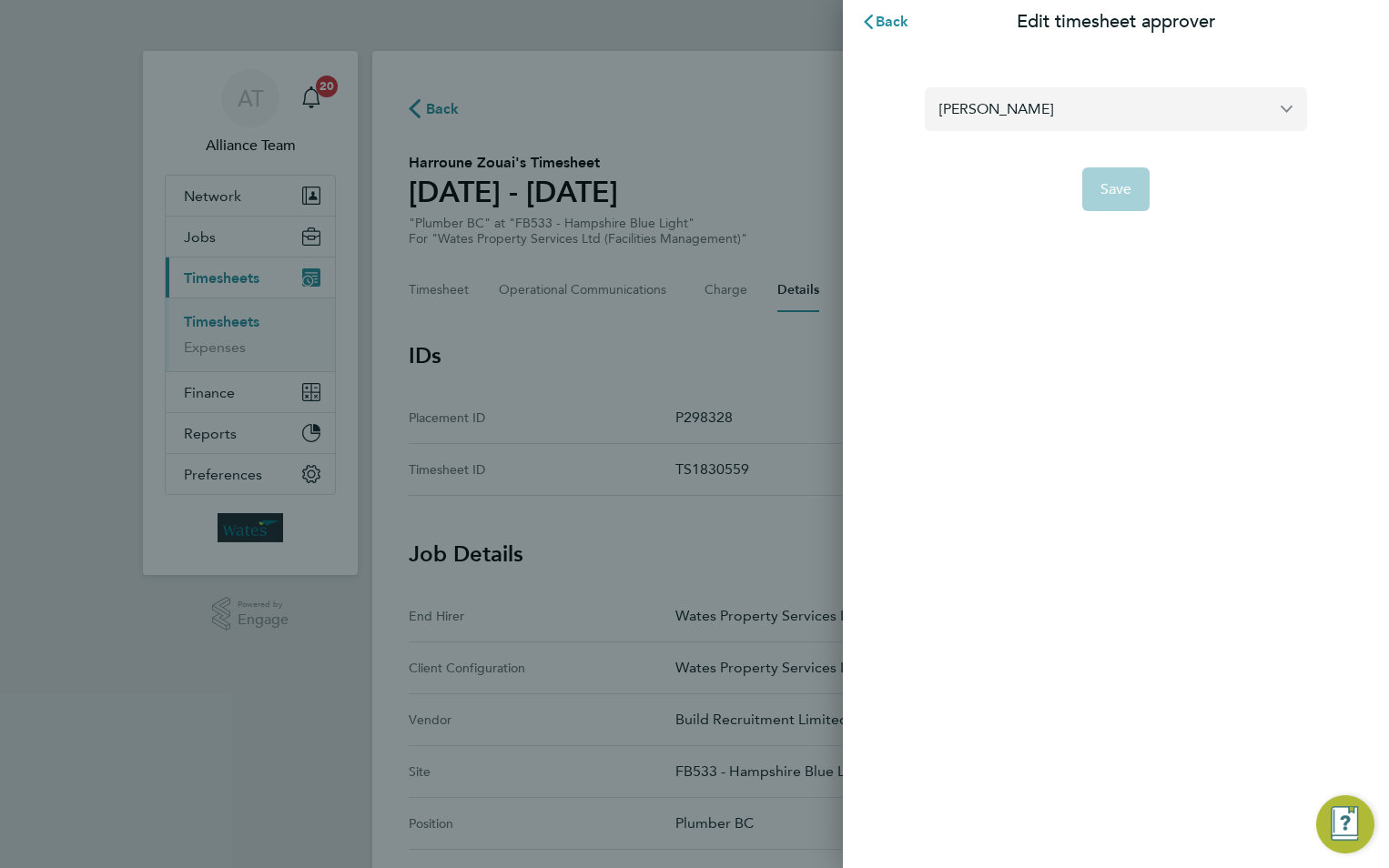
click at [1032, 114] on input "[PERSON_NAME]" at bounding box center [1116, 109] width 383 height 43
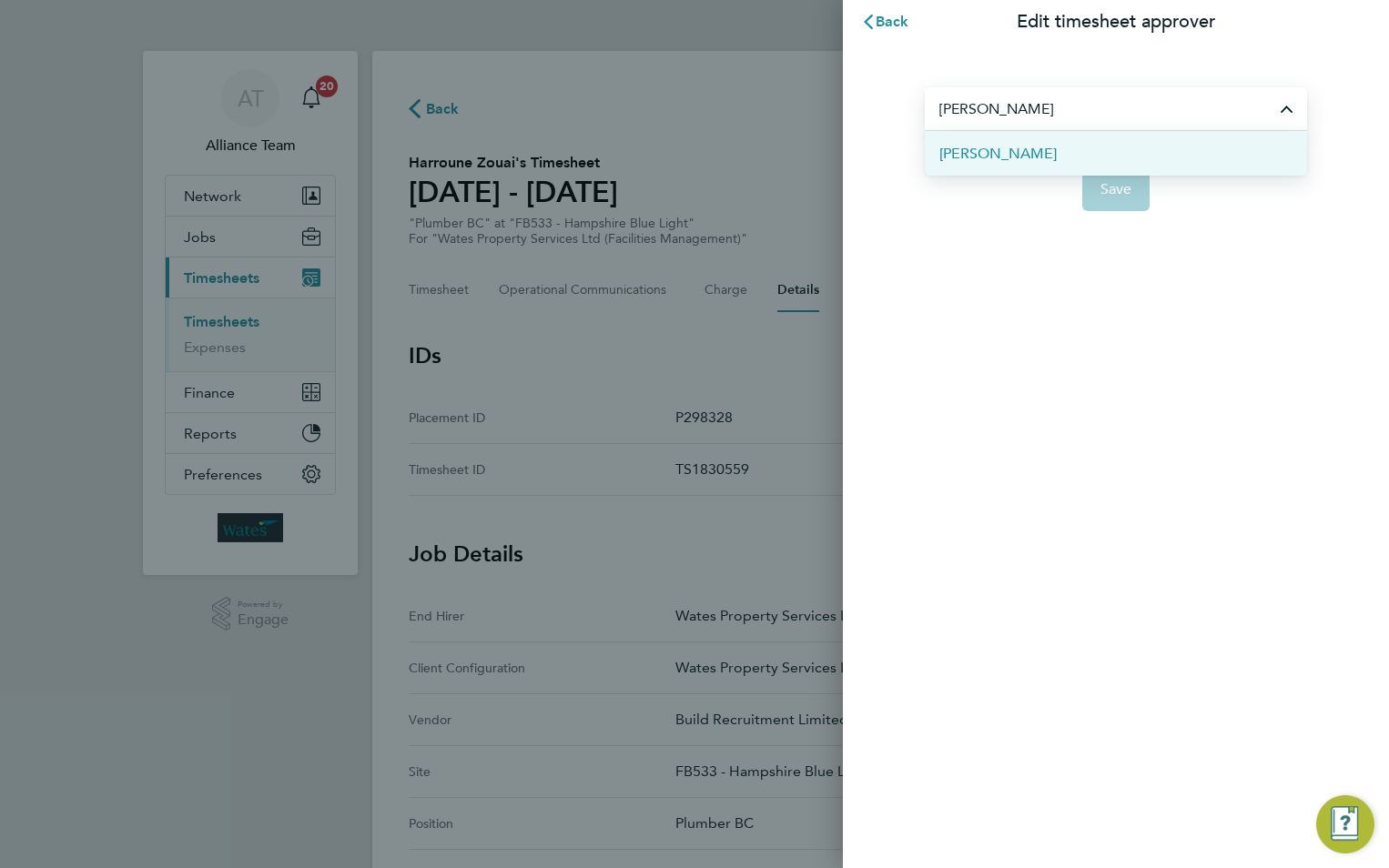
click at [1032, 158] on span "[PERSON_NAME]" at bounding box center [998, 154] width 117 height 22
type input "[PERSON_NAME]"
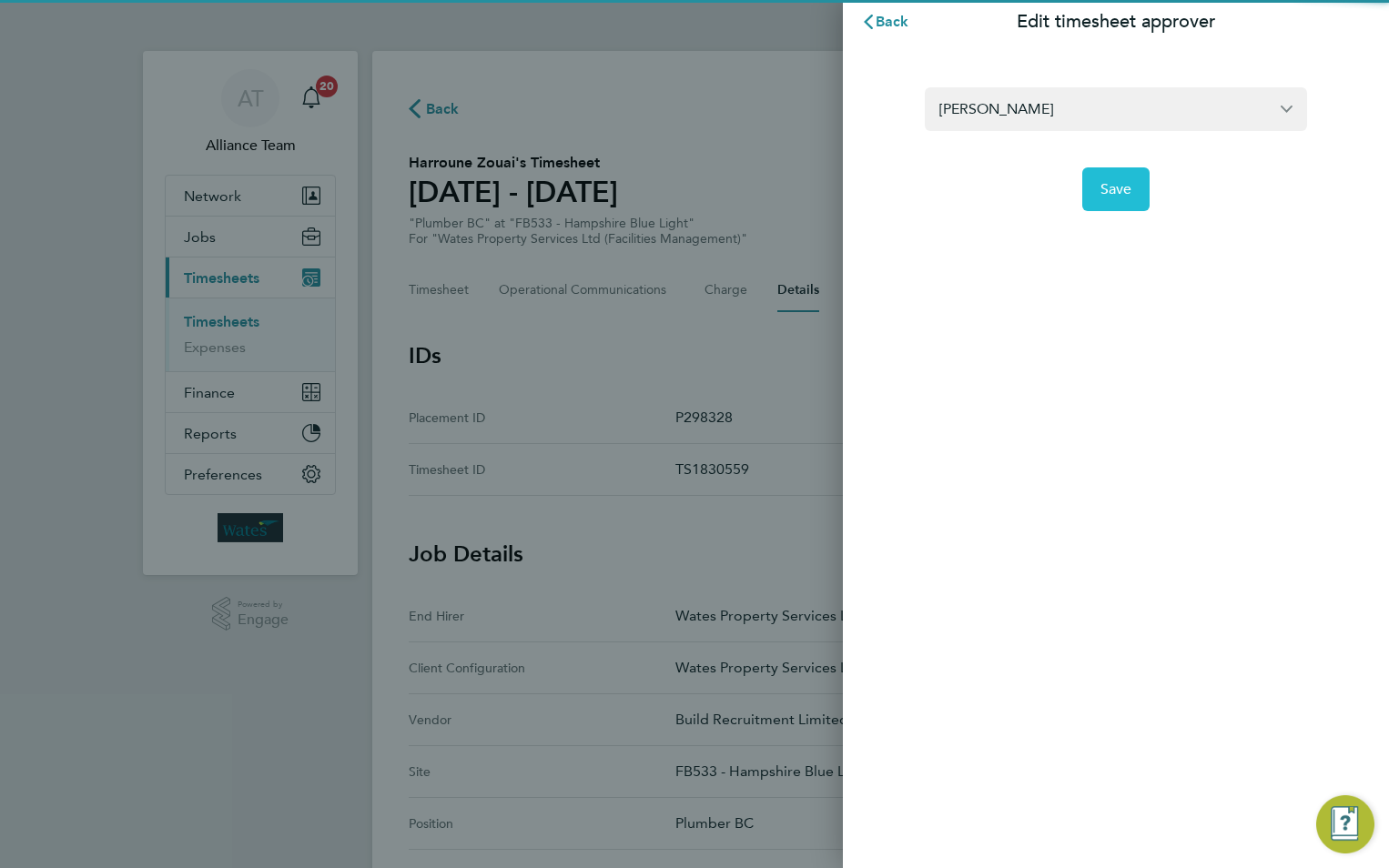
click at [1124, 188] on span "Save" at bounding box center [1116, 189] width 32 height 19
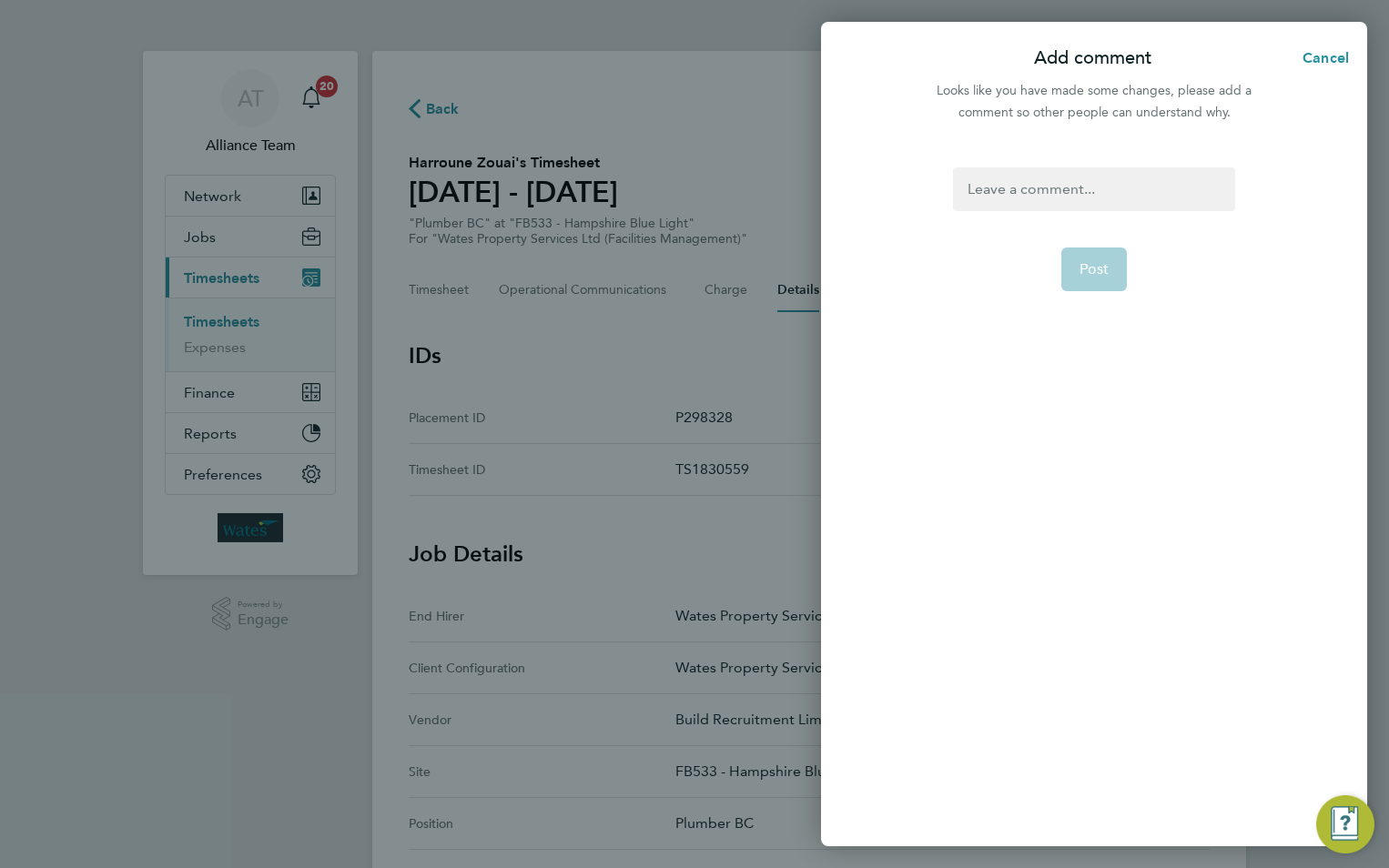
click at [1123, 188] on div at bounding box center [1094, 188] width 281 height 44
click at [1116, 190] on div at bounding box center [1094, 188] width 281 height 44
click at [1071, 258] on button "Post" at bounding box center [1095, 269] width 67 height 44
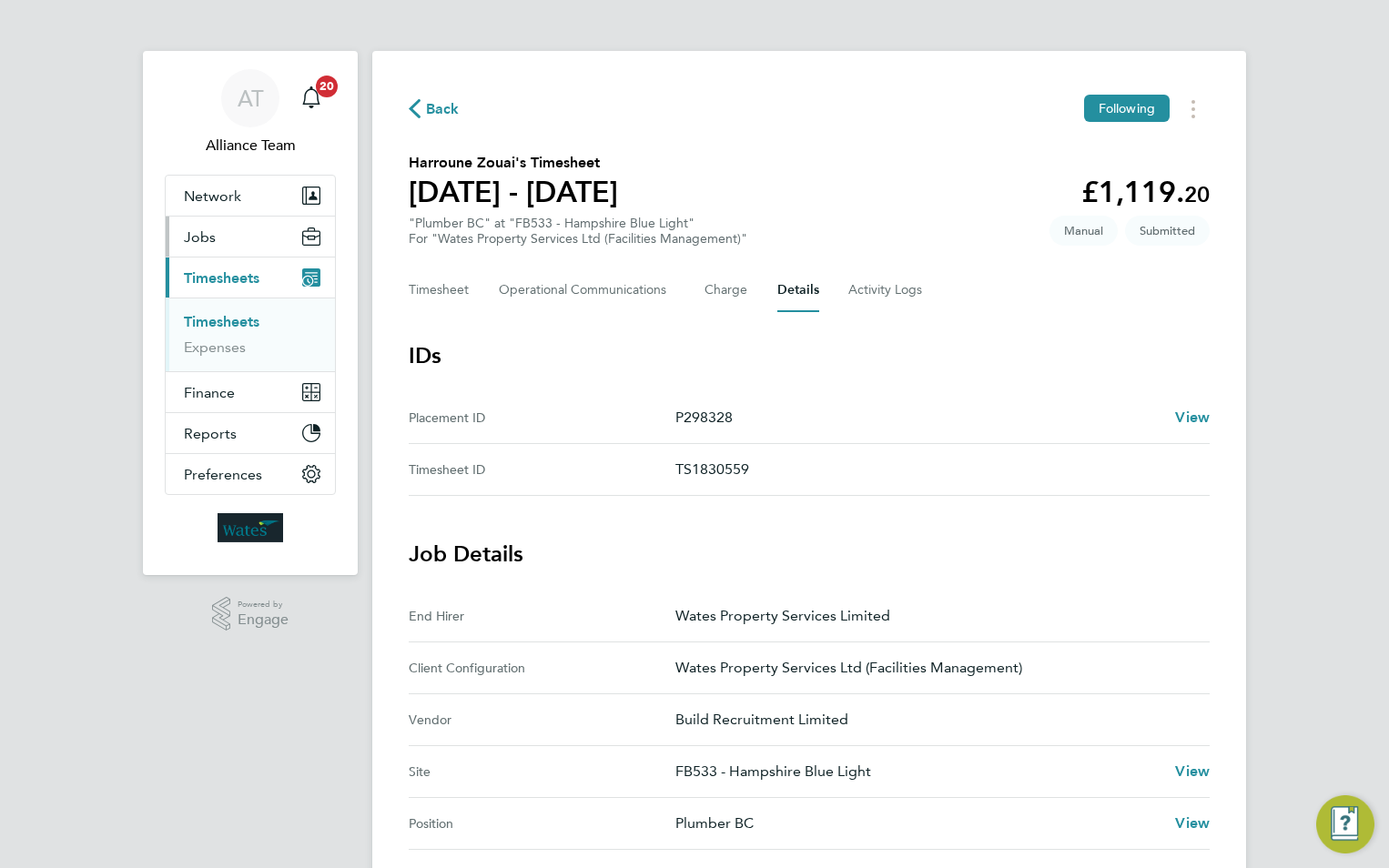
click at [199, 237] on span "Jobs" at bounding box center [200, 237] width 32 height 18
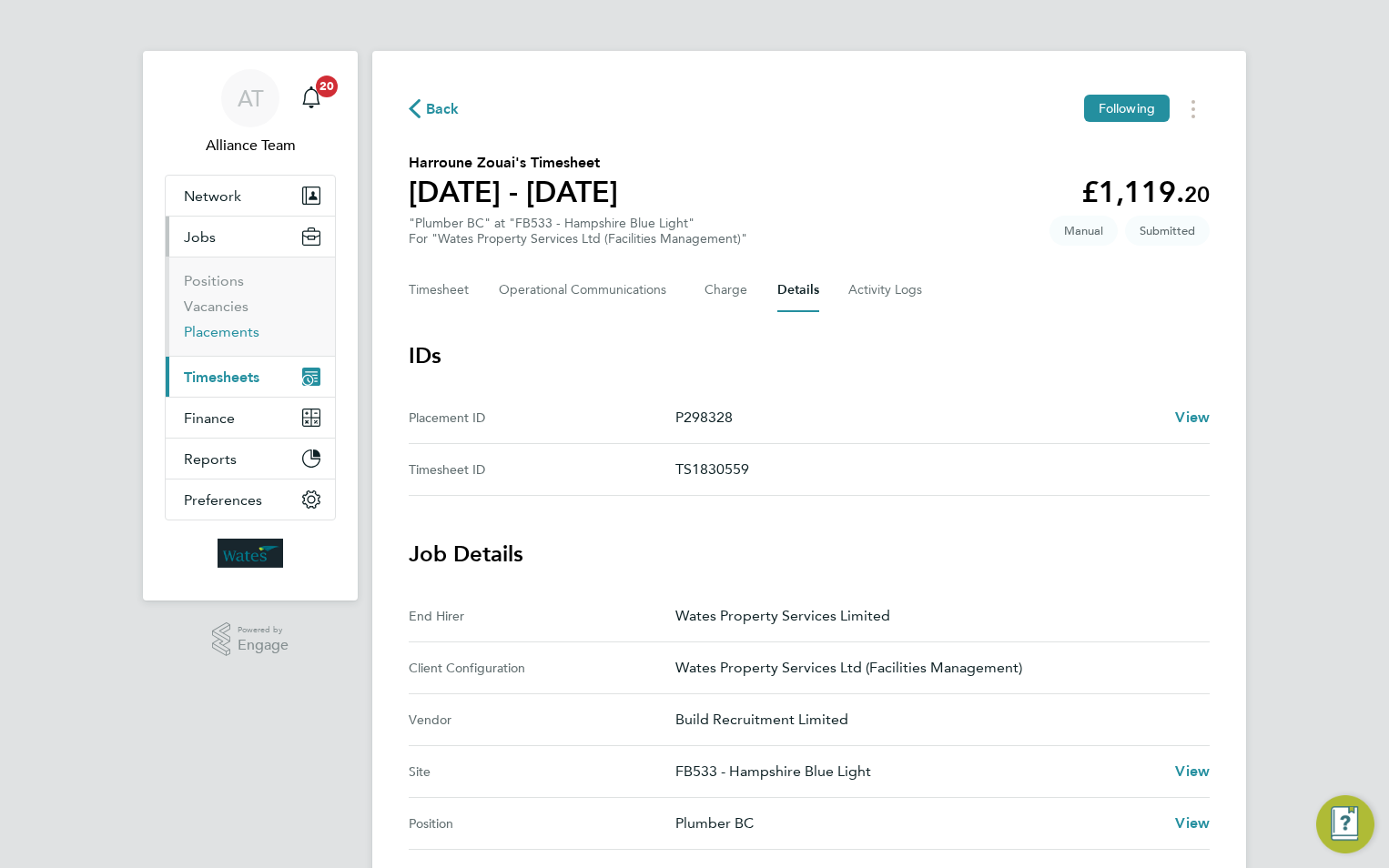
click at [244, 337] on link "Placements" at bounding box center [221, 331] width 75 height 18
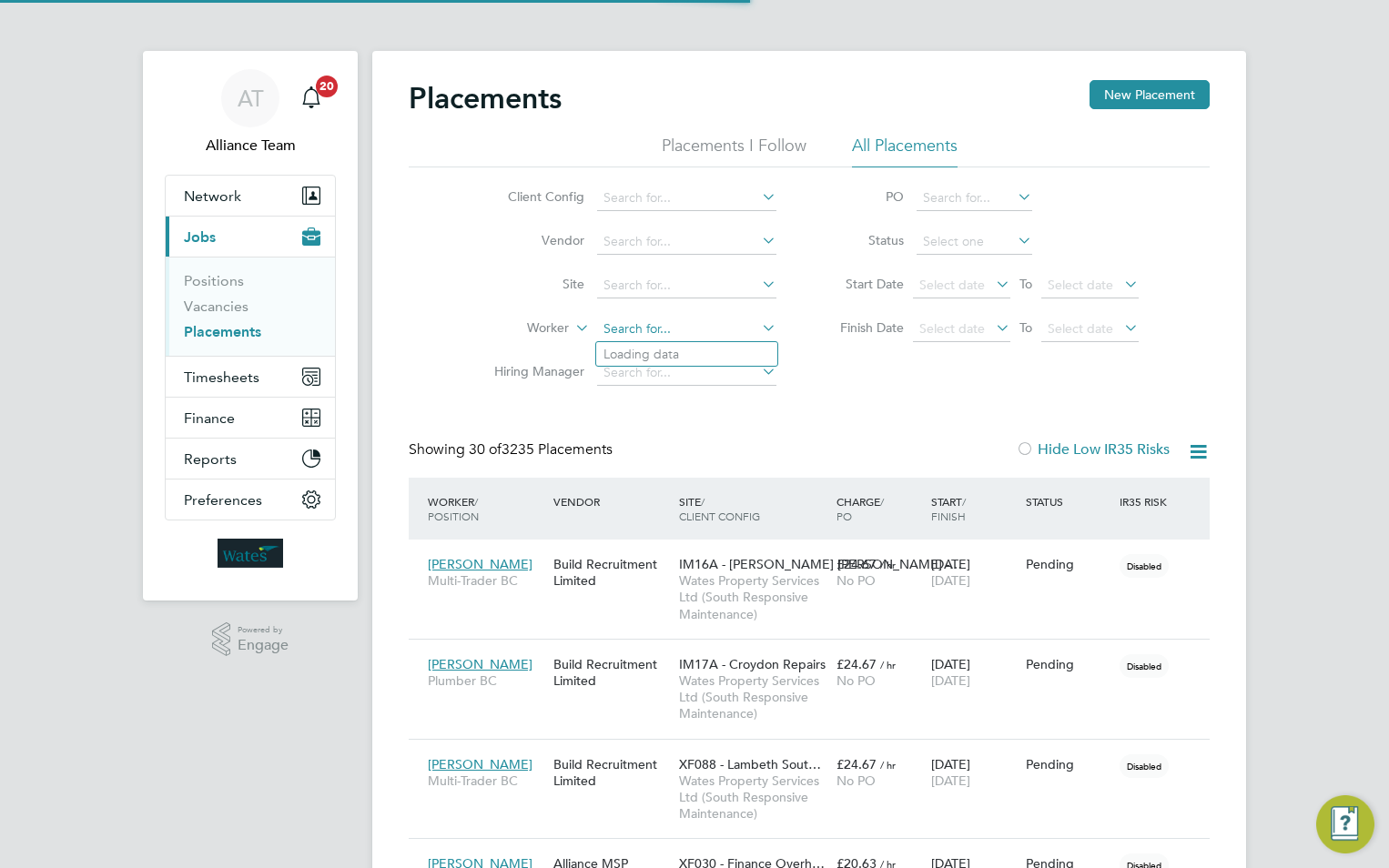
click at [705, 327] on input at bounding box center [686, 329] width 179 height 25
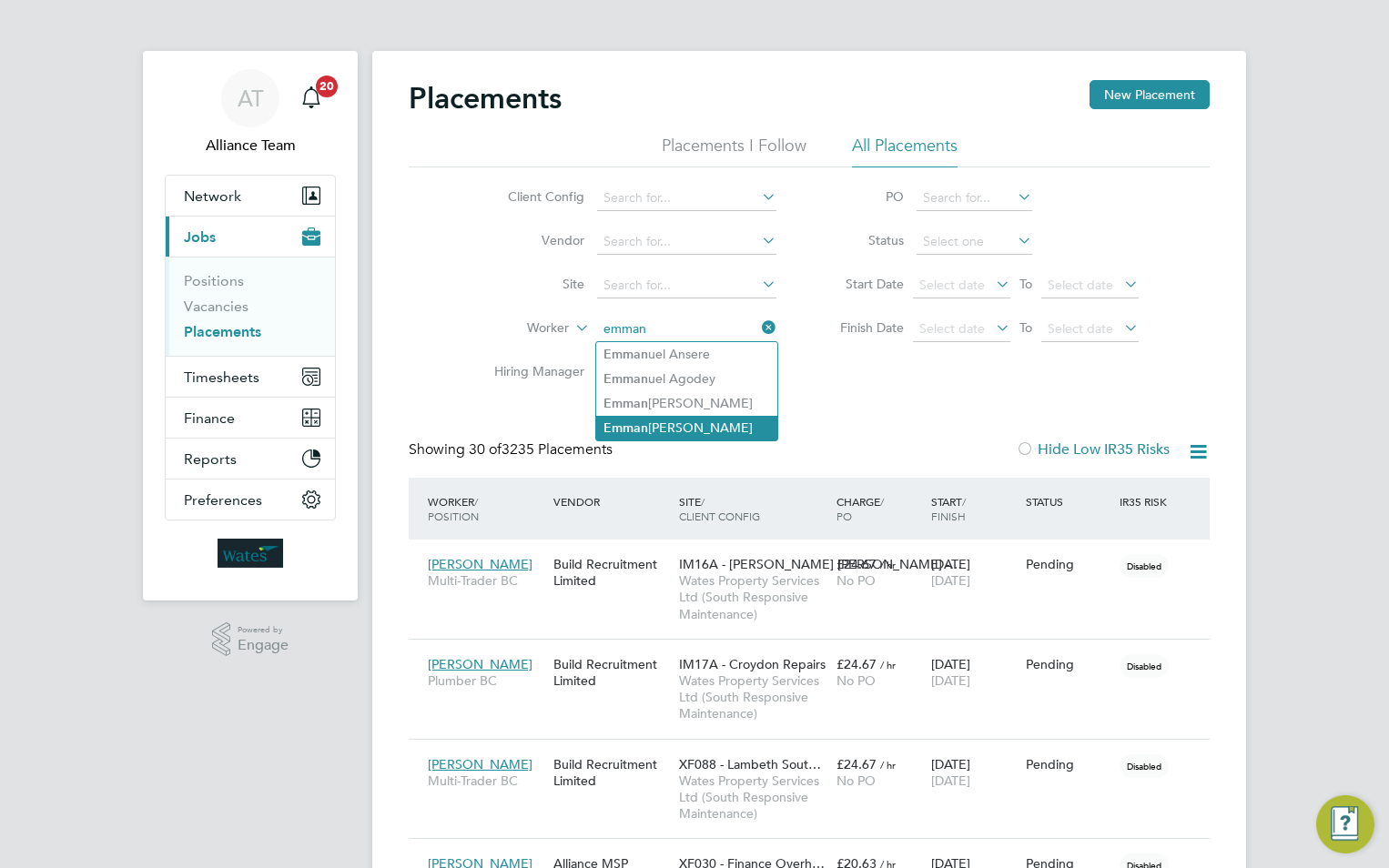
click at [663, 417] on li "Emman uel Dickson" at bounding box center [686, 428] width 181 height 24
type input "Emmanuel Dickson"
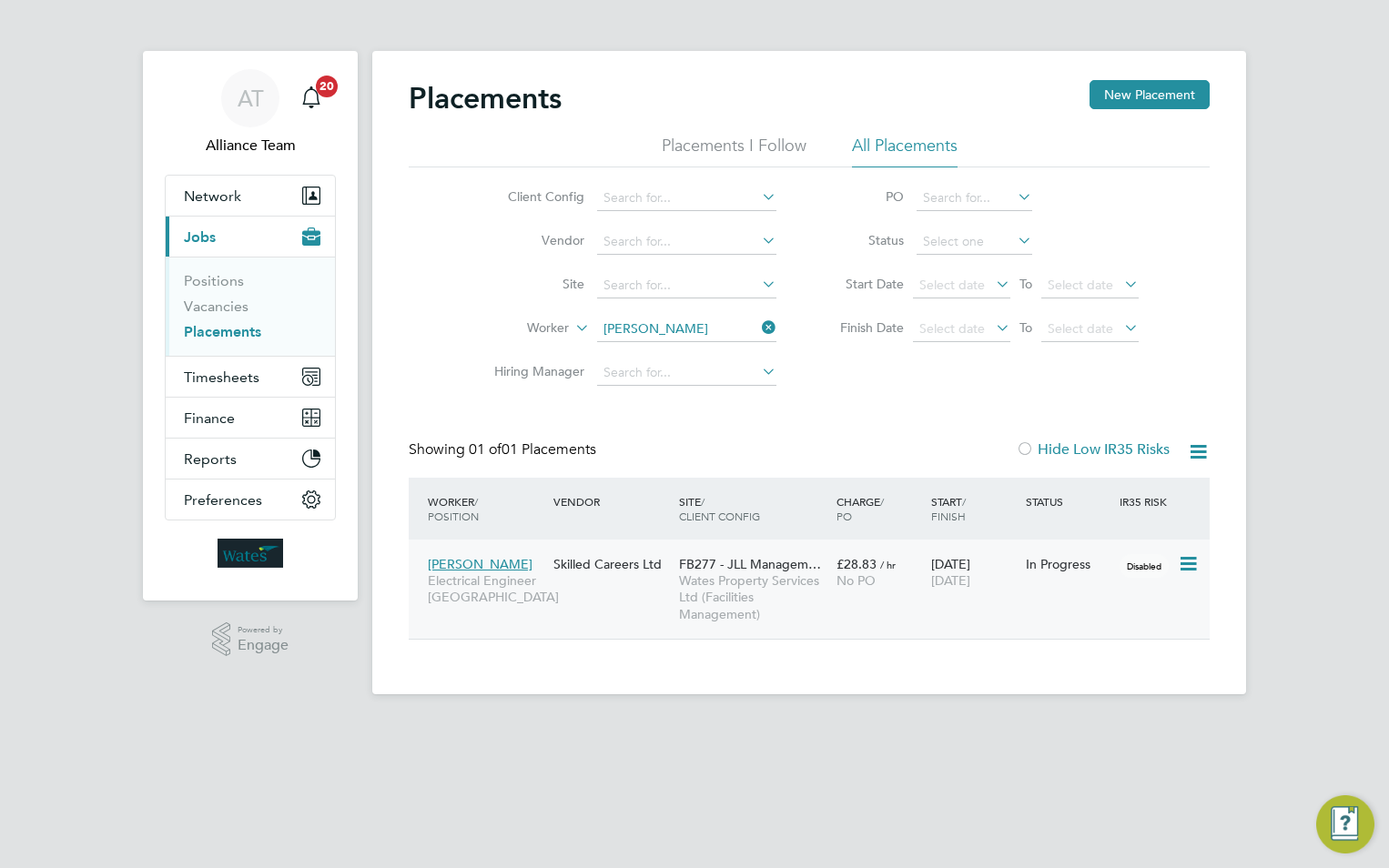
click at [706, 599] on span "Wates Property Services Ltd (Facilities Management)" at bounding box center [753, 598] width 149 height 50
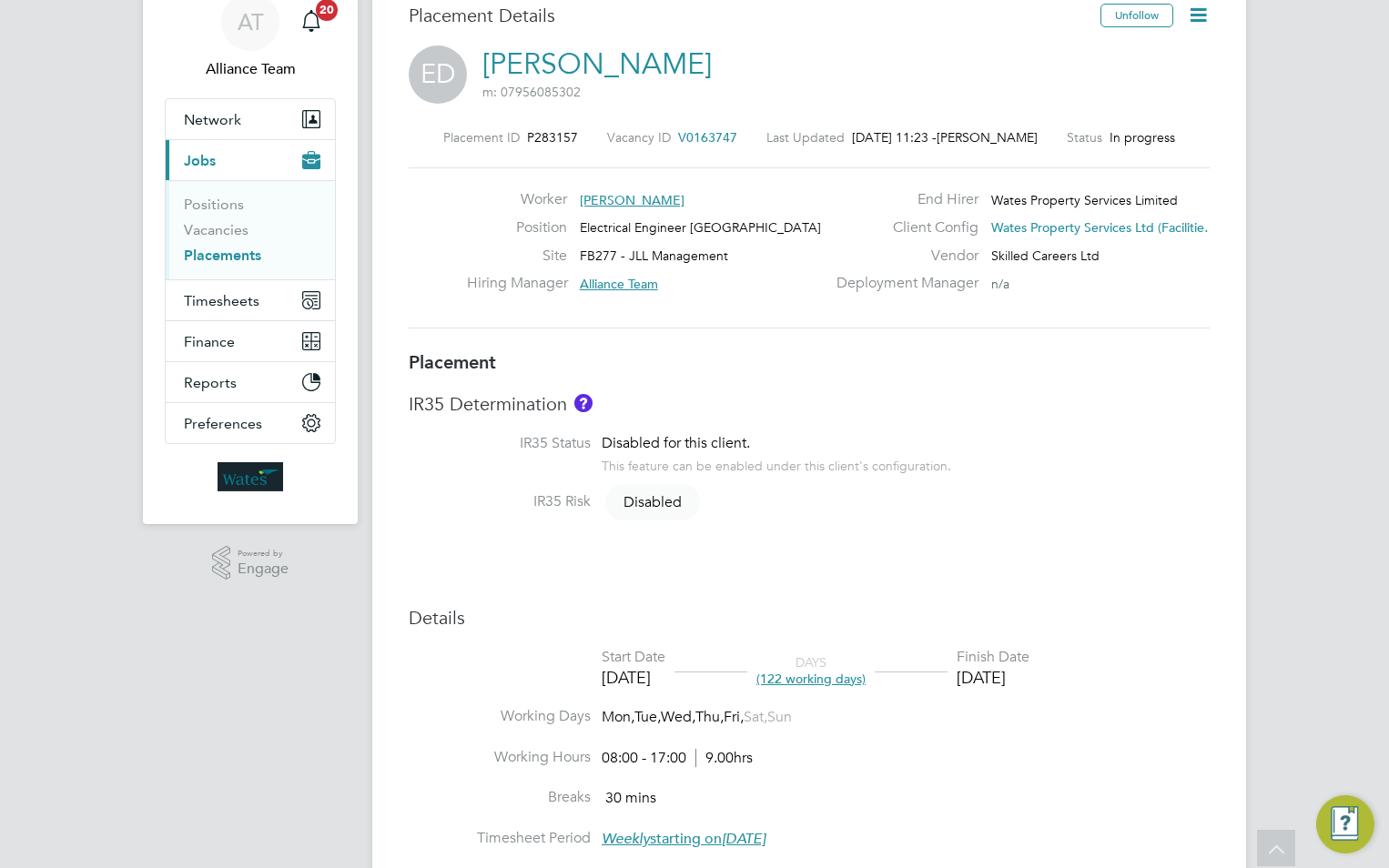
scroll to position [1, 0]
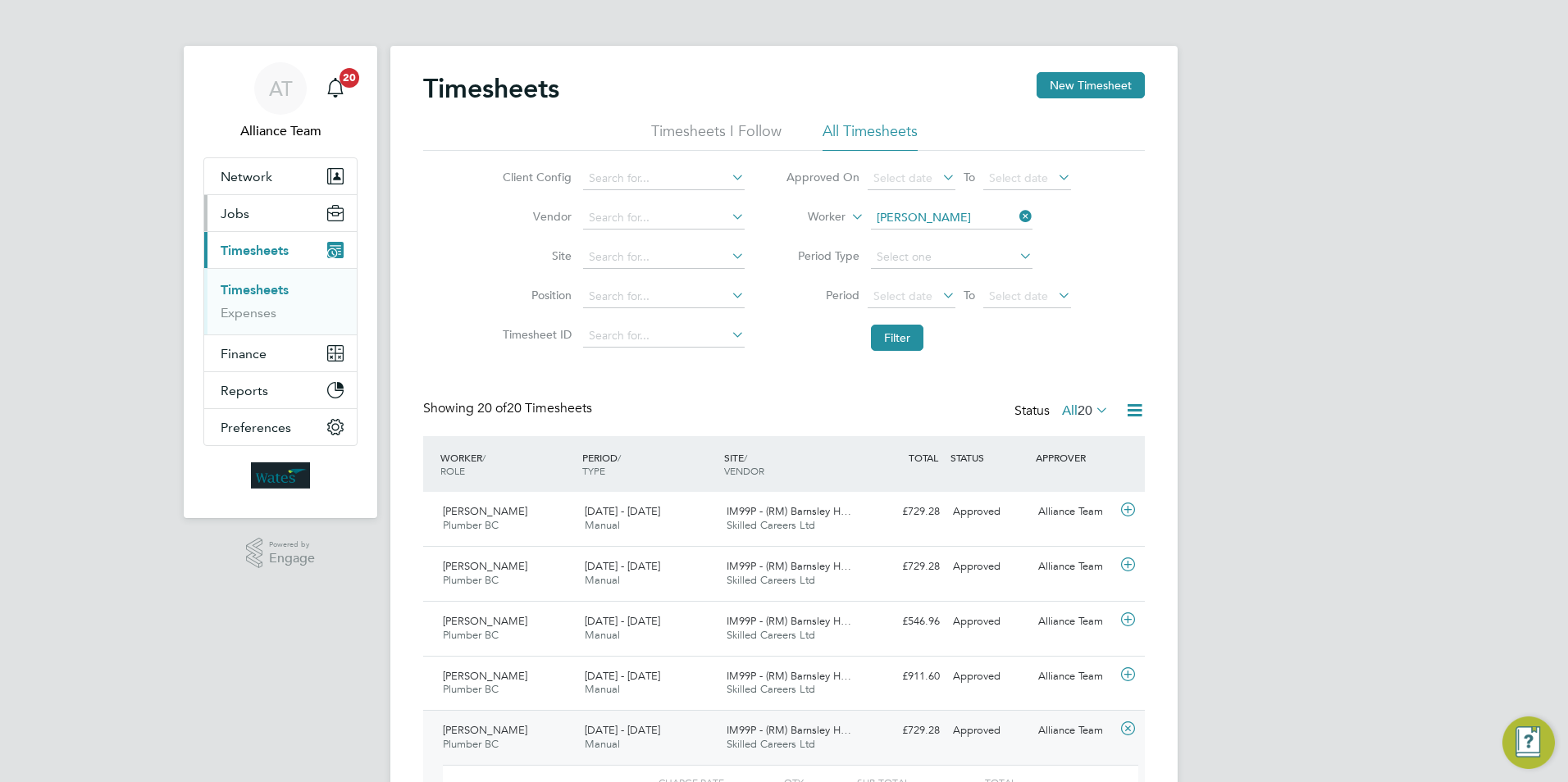
click at [228, 222] on button "Jobs" at bounding box center [280, 212] width 152 height 36
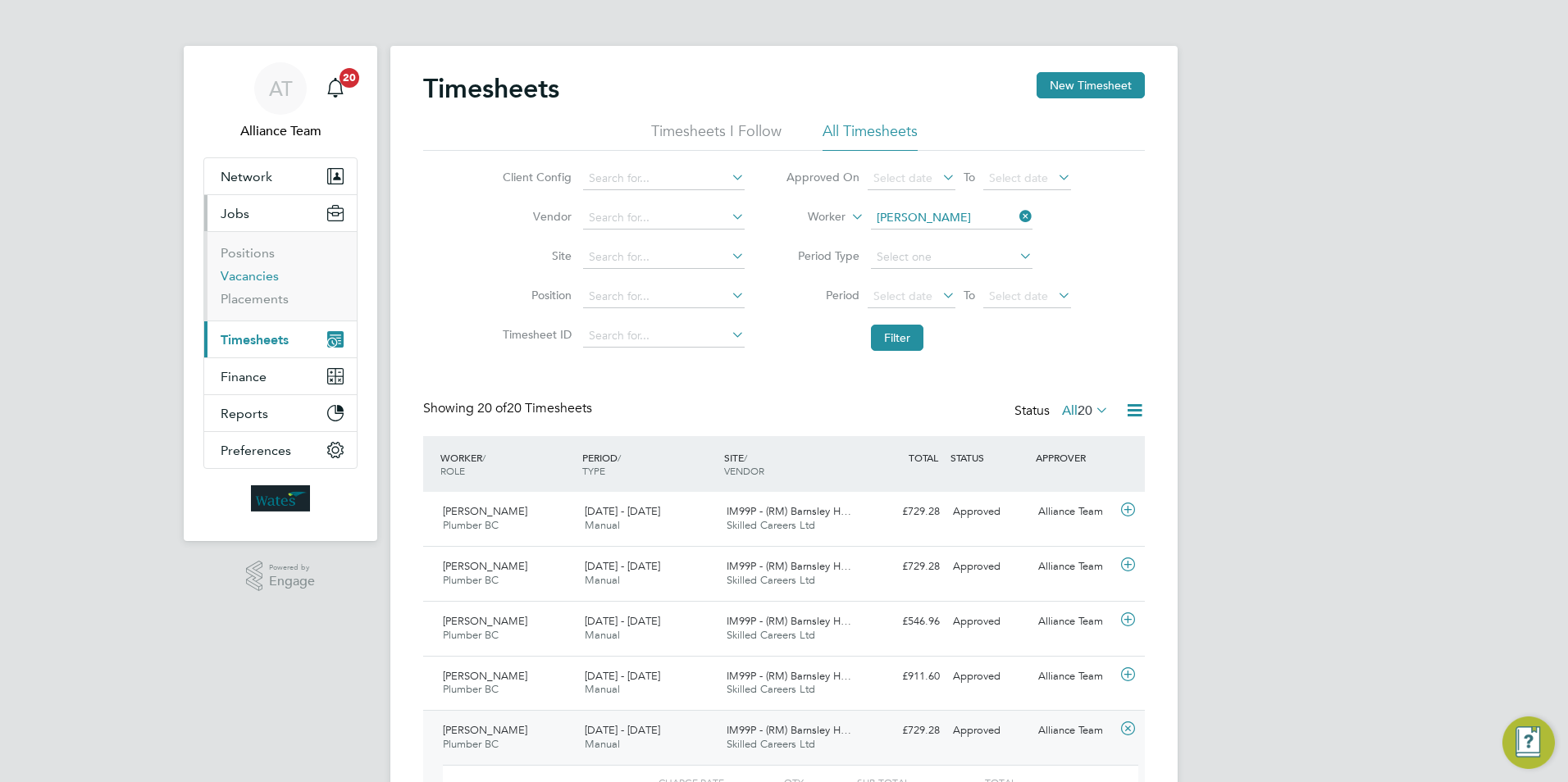
click at [260, 276] on link "Vacancies" at bounding box center [250, 276] width 59 height 16
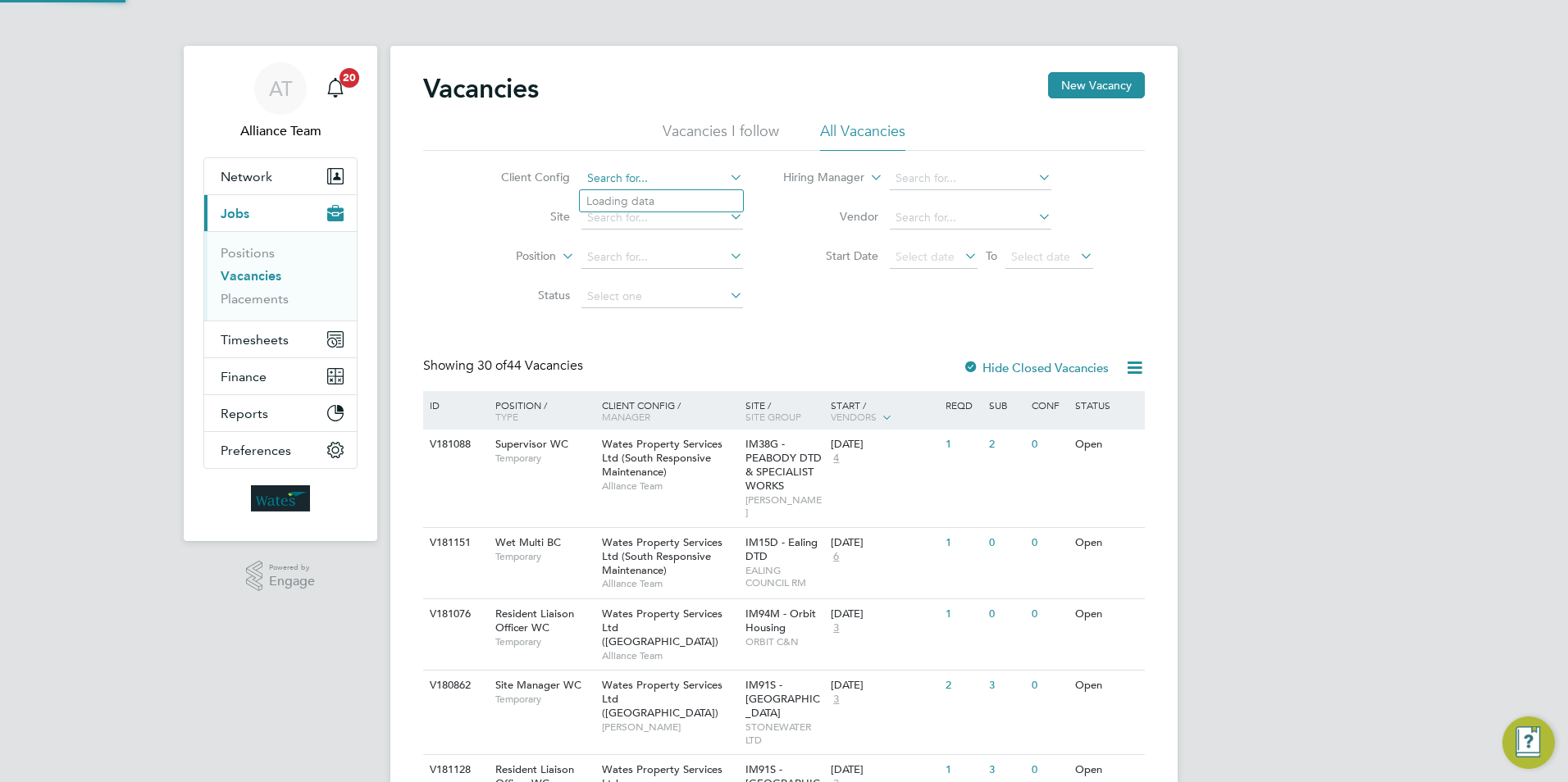
click at [641, 167] on input at bounding box center [661, 178] width 161 height 23
click at [688, 325] on li "Wates Property Services Ltd (Facilities Management)" at bounding box center [746, 335] width 333 height 22
type input "Wates Property Services Ltd (Facilities Management)"
